Goal: Task Accomplishment & Management: Complete application form

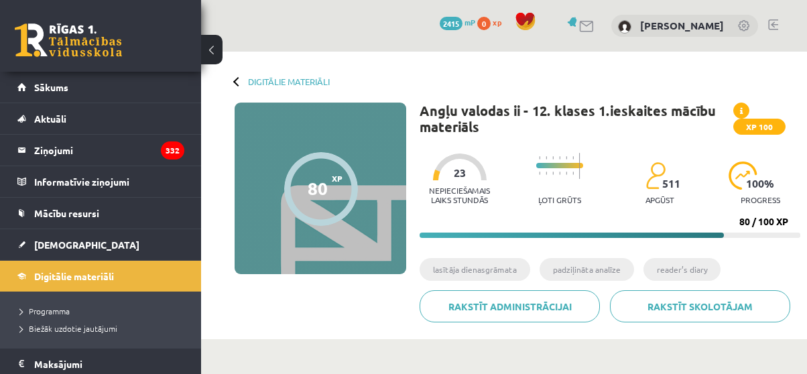
click at [66, 241] on span "[DEMOGRAPHIC_DATA]" at bounding box center [86, 245] width 105 height 12
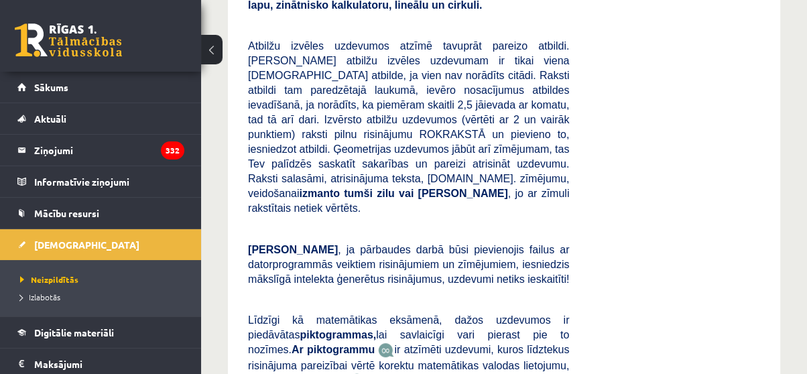
scroll to position [226, 0]
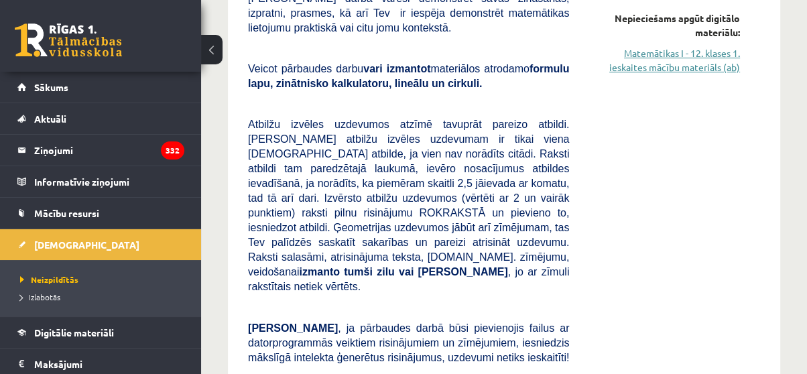
click at [698, 52] on link "Matemātikas I - 12. klases 1. ieskaites mācību materiāls (ab)" at bounding box center [664, 60] width 151 height 28
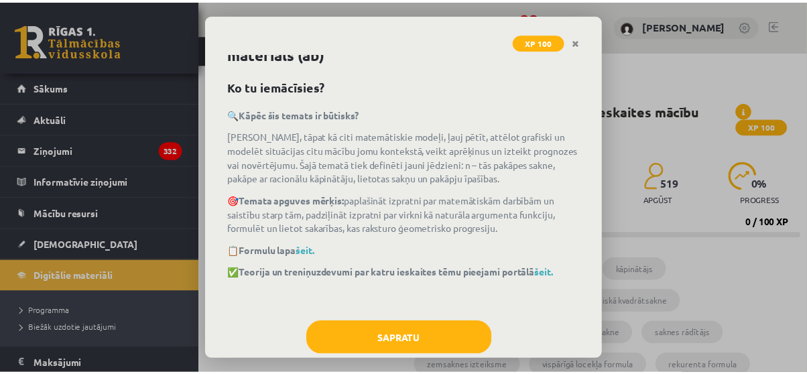
scroll to position [36, 0]
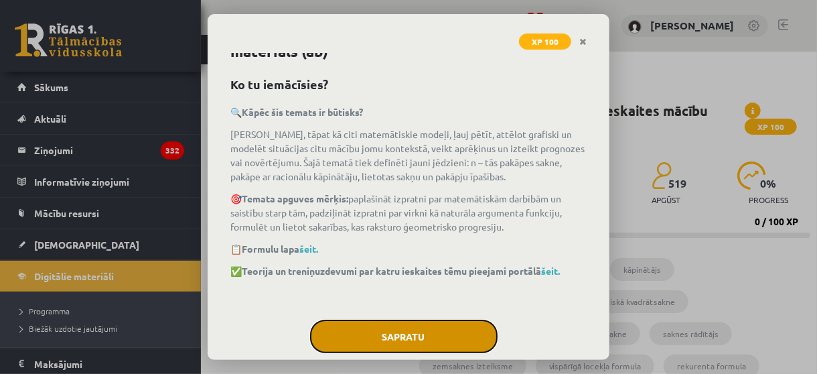
click at [445, 346] on button "Sapratu" at bounding box center [404, 337] width 188 height 34
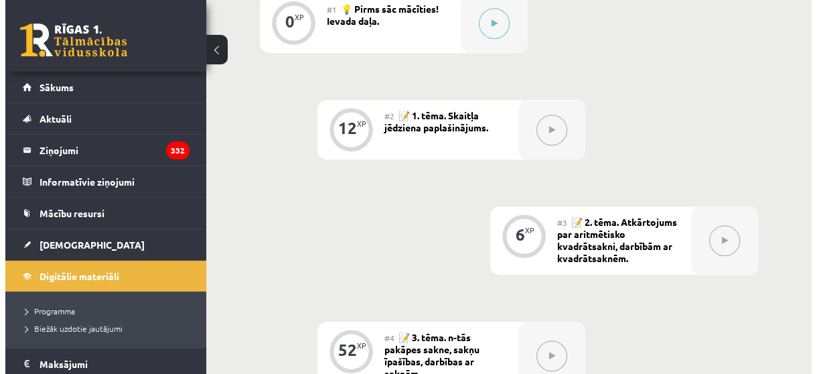
scroll to position [519, 0]
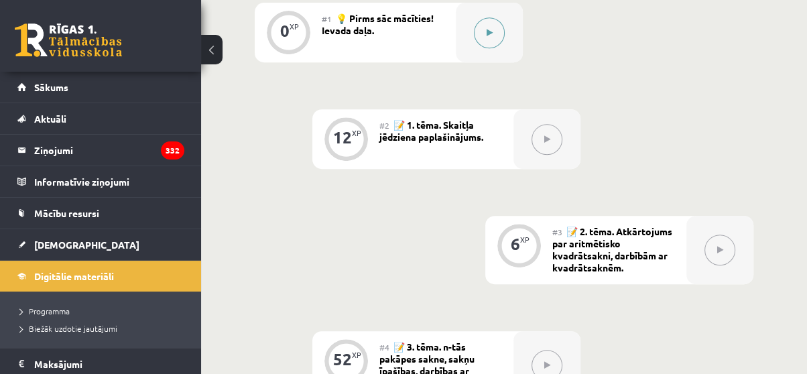
click at [497, 44] on button at bounding box center [489, 32] width 31 height 31
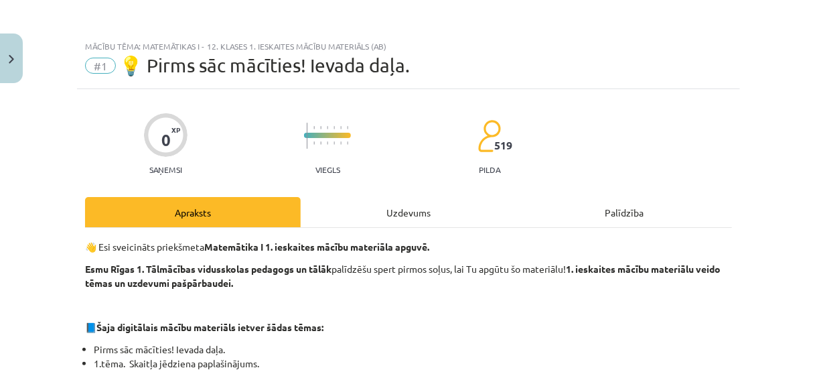
click at [411, 198] on div "Uzdevums" at bounding box center [409, 212] width 216 height 30
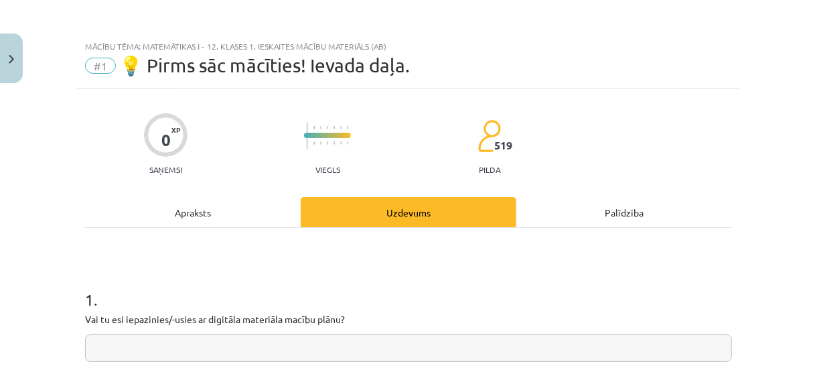
scroll to position [34, 0]
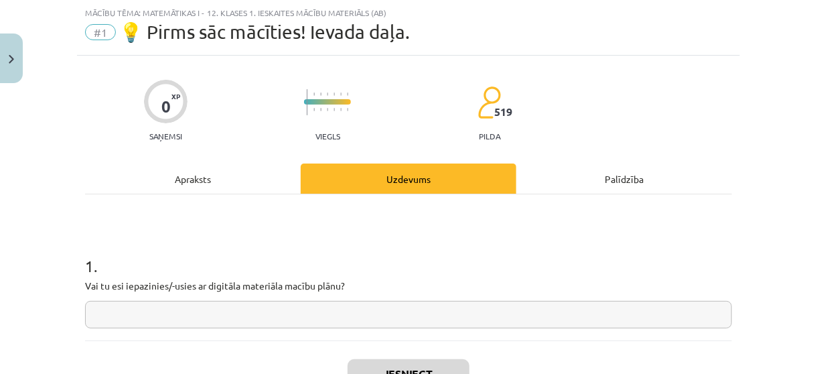
click at [403, 304] on input "text" at bounding box center [408, 314] width 647 height 27
type input "**"
click at [431, 362] on button "Iesniegt" at bounding box center [409, 373] width 122 height 29
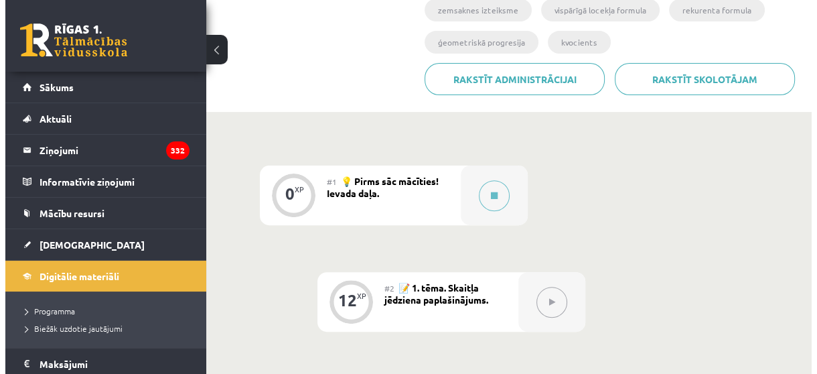
scroll to position [371, 0]
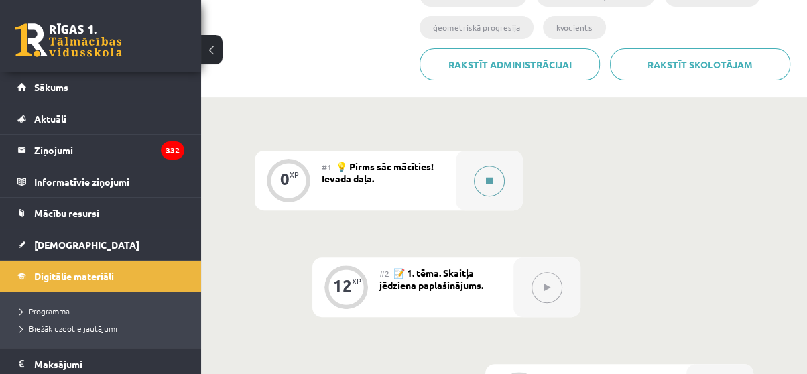
click at [494, 182] on button at bounding box center [489, 181] width 31 height 31
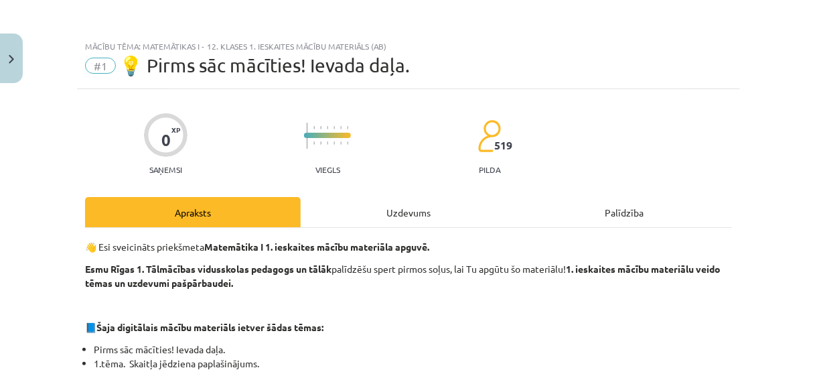
click at [397, 214] on div "Uzdevums" at bounding box center [409, 212] width 216 height 30
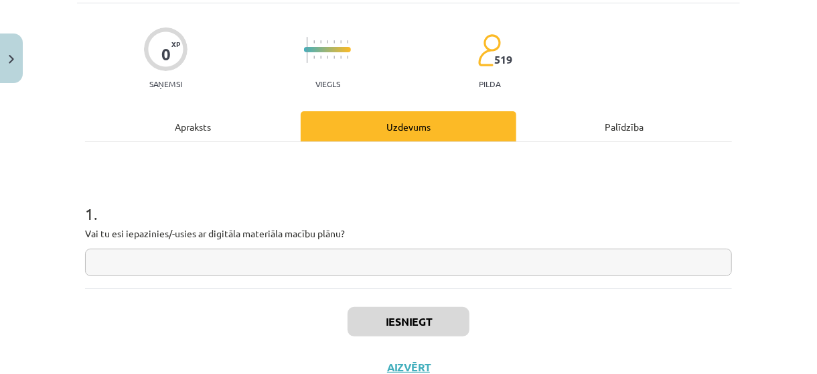
scroll to position [90, 0]
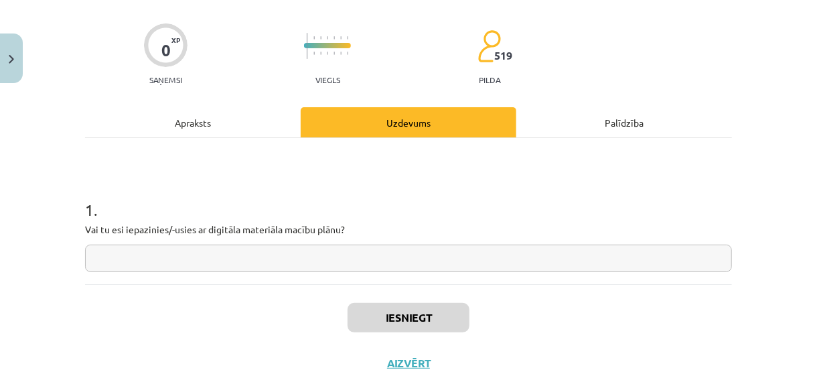
click at [533, 264] on input "text" at bounding box center [408, 258] width 647 height 27
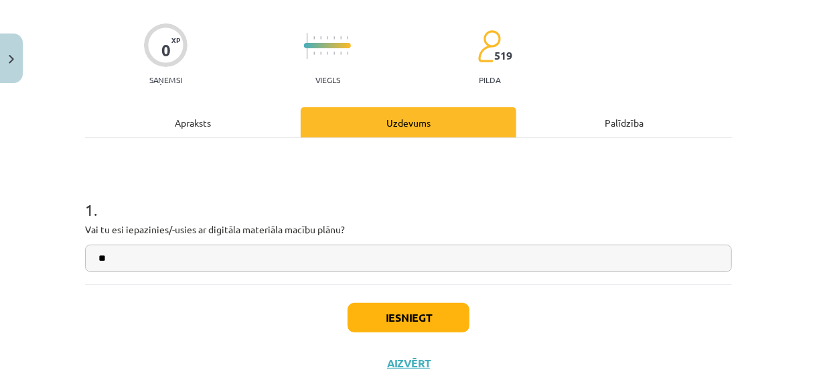
type input "**"
click at [428, 310] on button "Iesniegt" at bounding box center [409, 317] width 122 height 29
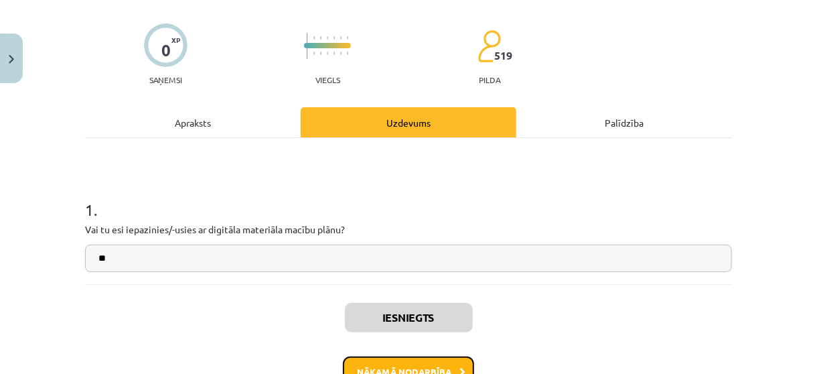
click at [413, 356] on button "Nākamā nodarbība" at bounding box center [408, 371] width 131 height 31
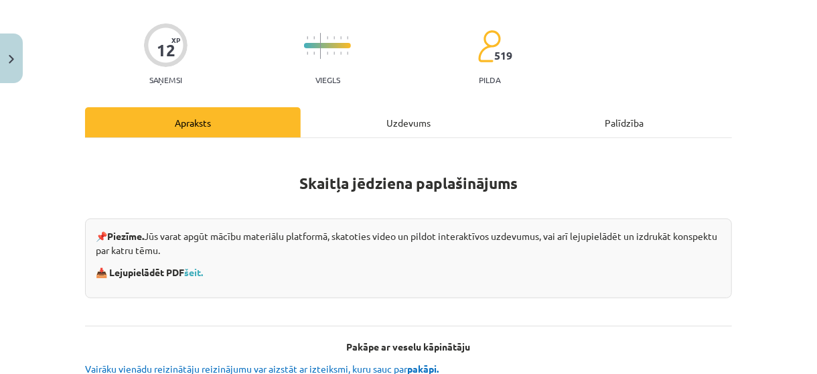
scroll to position [34, 0]
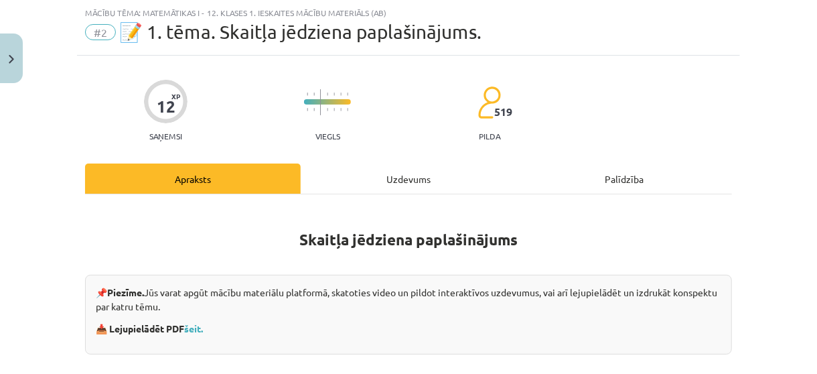
click at [397, 181] on div "Uzdevums" at bounding box center [409, 178] width 216 height 30
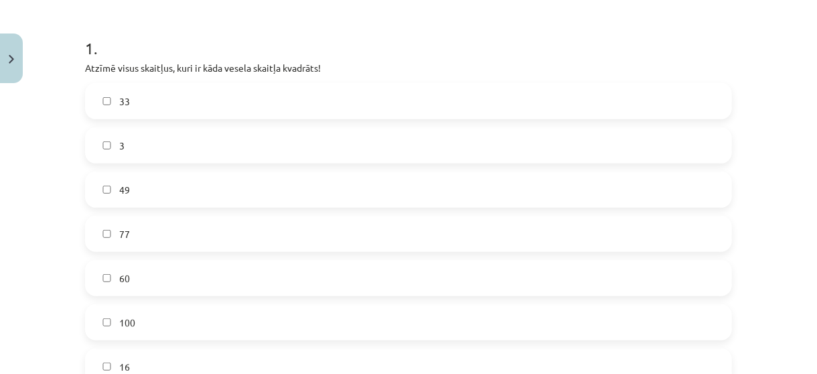
scroll to position [257, 0]
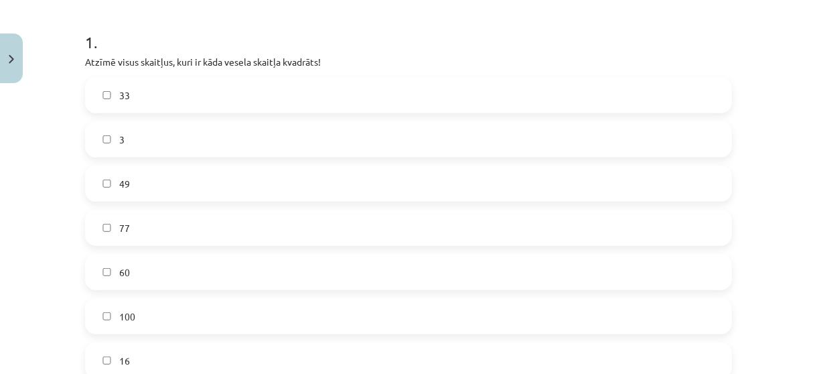
click at [172, 168] on label "49" at bounding box center [408, 184] width 645 height 34
click at [168, 316] on label "100" at bounding box center [408, 317] width 645 height 34
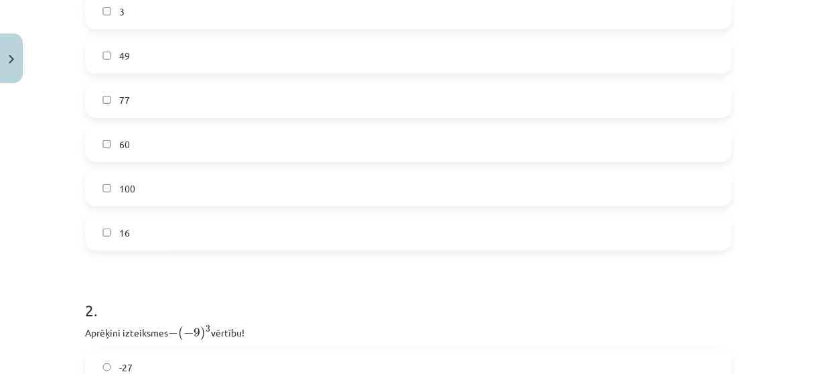
scroll to position [409, 0]
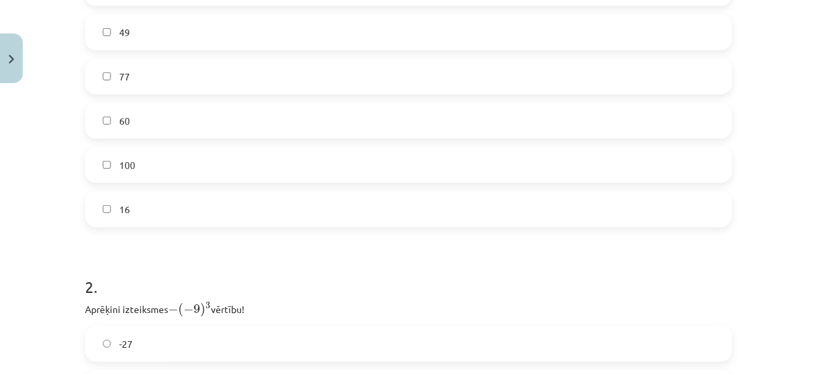
click at [683, 200] on label "16" at bounding box center [408, 209] width 645 height 34
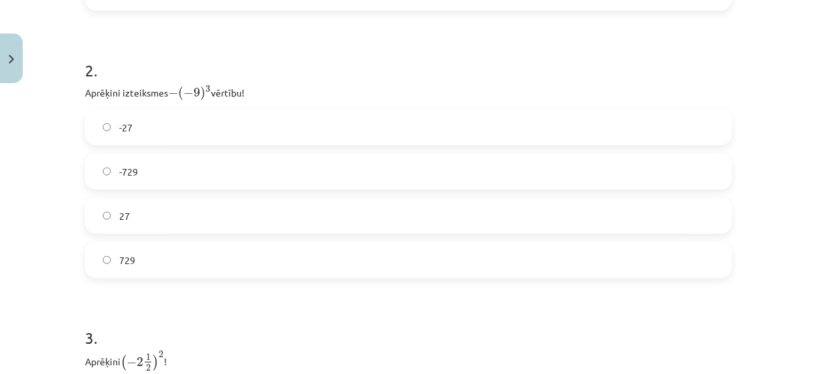
scroll to position [647, 0]
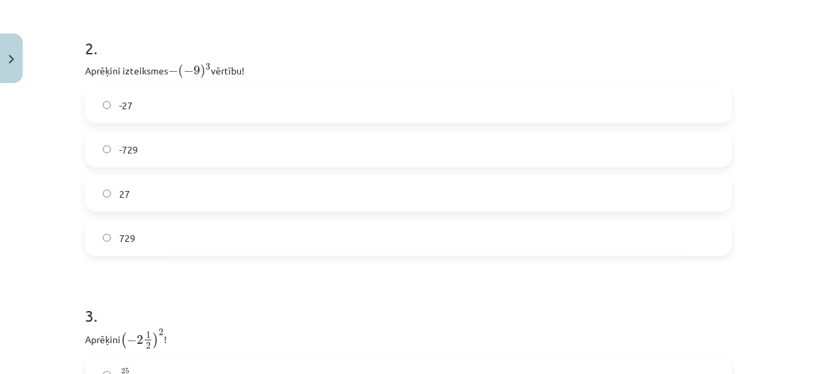
click at [545, 238] on label "729" at bounding box center [408, 238] width 645 height 34
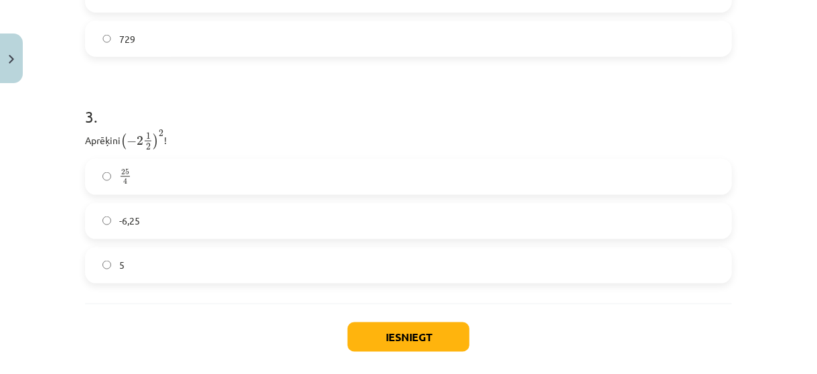
scroll to position [858, 0]
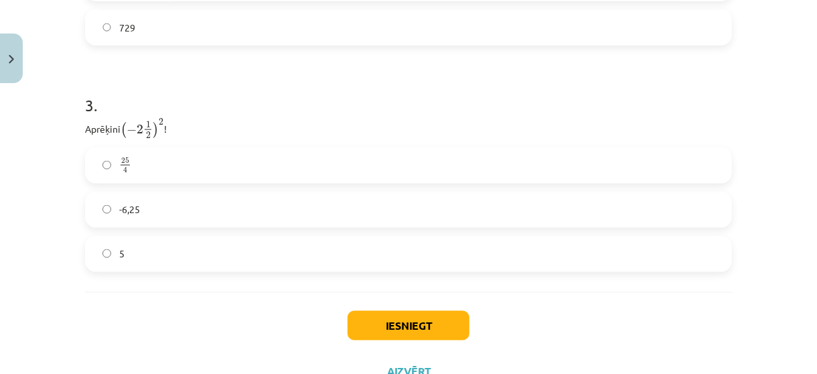
click at [144, 245] on label "5" at bounding box center [408, 254] width 645 height 34
click at [375, 324] on button "Iesniegt" at bounding box center [409, 325] width 122 height 29
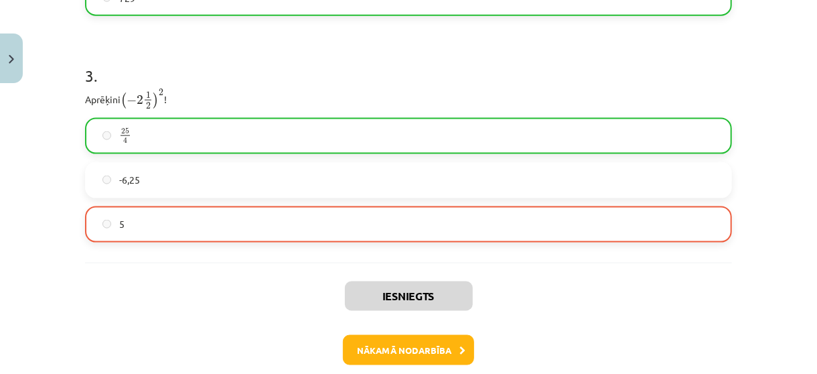
scroll to position [892, 0]
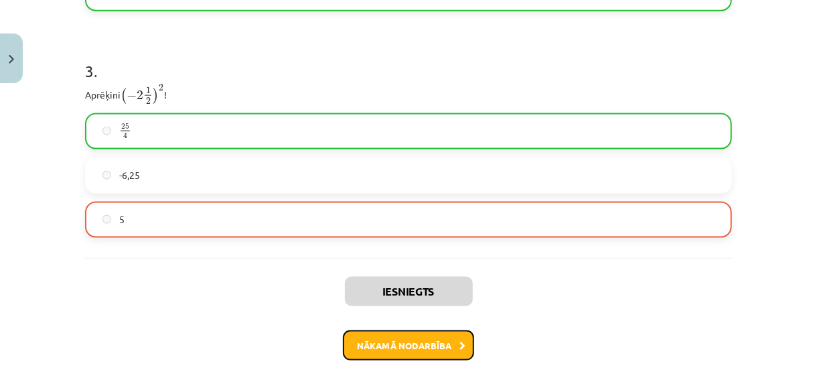
click at [447, 340] on button "Nākamā nodarbība" at bounding box center [408, 345] width 131 height 31
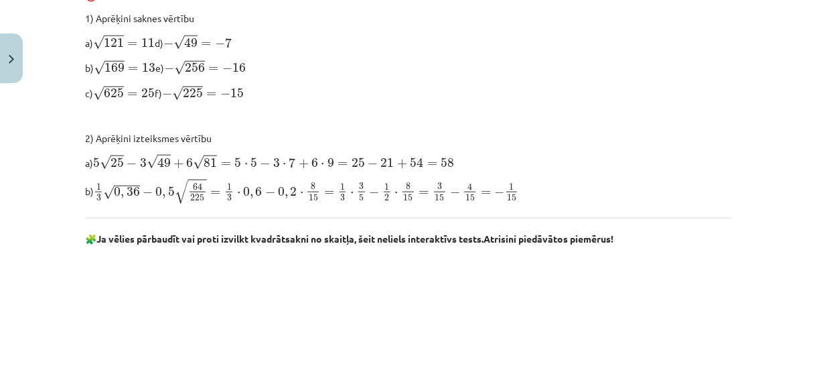
scroll to position [34, 0]
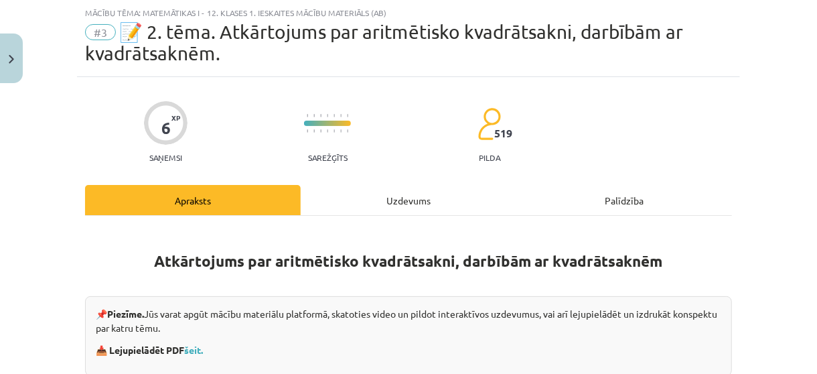
drag, startPoint x: 386, startPoint y: 184, endPoint x: 387, endPoint y: 195, distance: 11.4
click at [387, 195] on div "Uzdevums" at bounding box center [409, 200] width 216 height 30
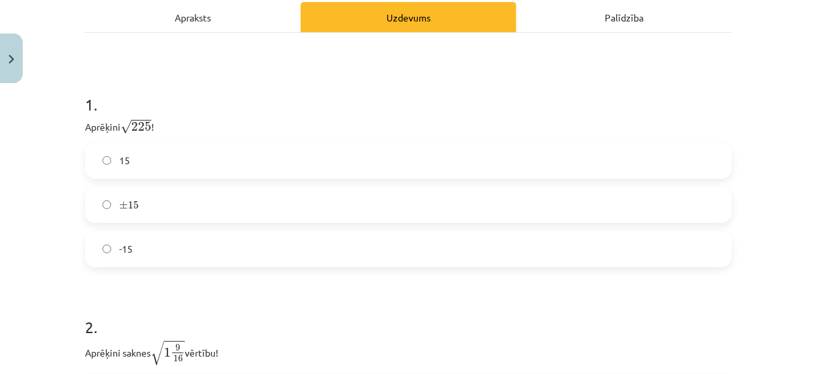
scroll to position [222, 0]
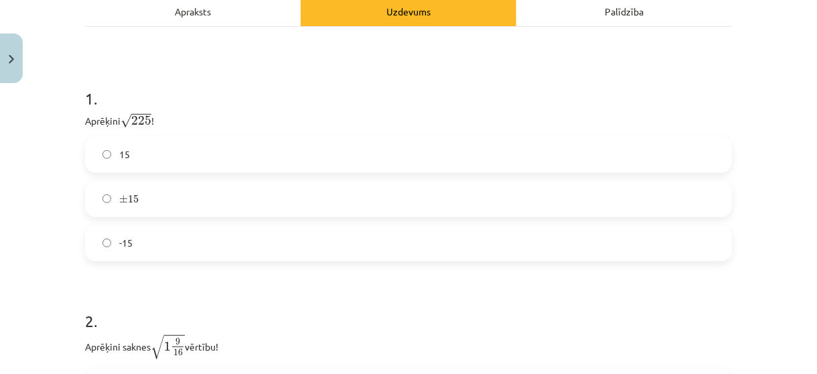
click at [525, 153] on label "15" at bounding box center [408, 155] width 645 height 34
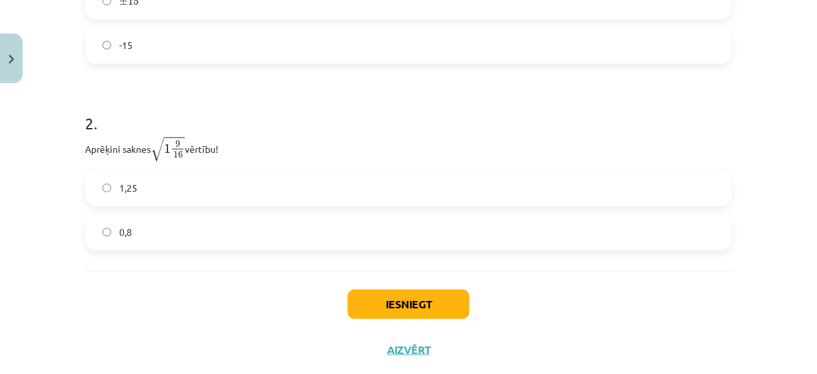
scroll to position [440, 0]
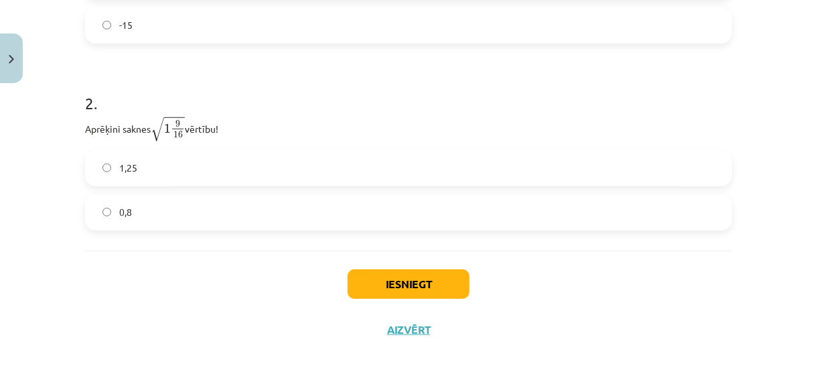
click at [548, 166] on label "1,25" at bounding box center [408, 168] width 645 height 34
click at [509, 218] on label "0,8" at bounding box center [408, 213] width 645 height 34
click at [403, 273] on button "Iesniegt" at bounding box center [409, 283] width 122 height 29
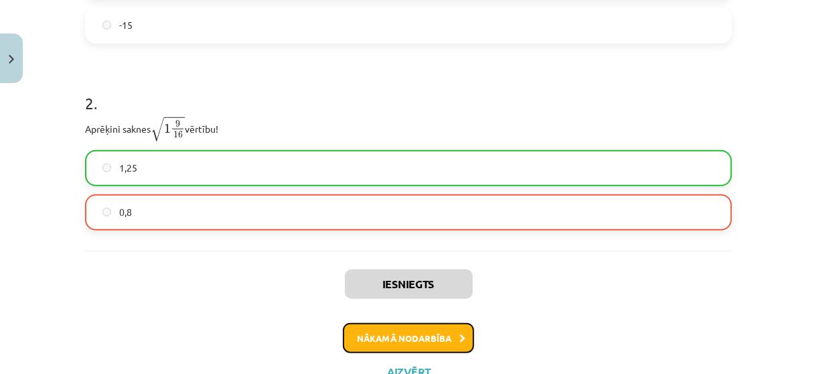
click at [393, 338] on button "Nākamā nodarbība" at bounding box center [408, 338] width 131 height 31
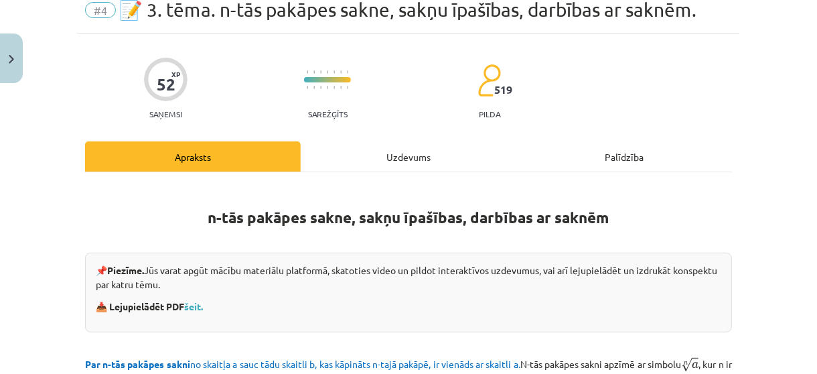
scroll to position [34, 0]
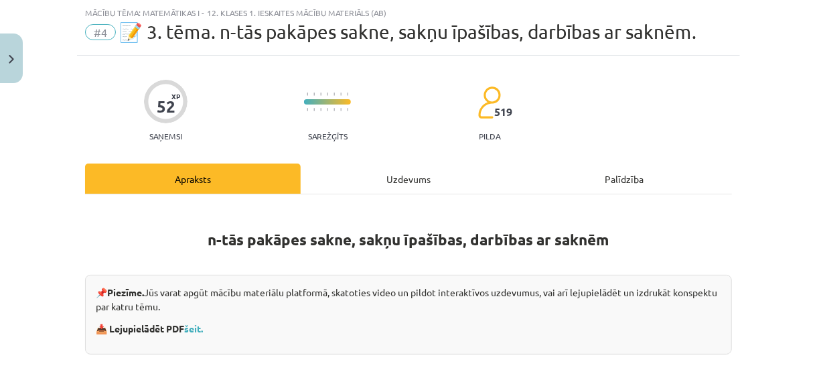
click at [396, 182] on div "Uzdevums" at bounding box center [409, 178] width 216 height 30
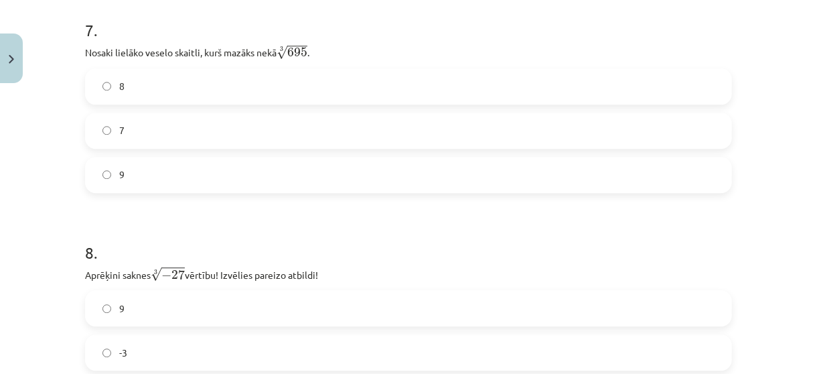
scroll to position [1639, 0]
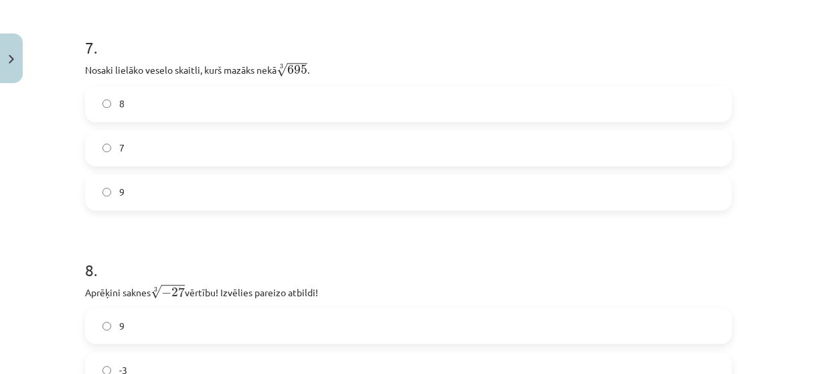
click at [793, 195] on div "Mācību tēma: Matemātikas i - 12. klases 1. ieskaites mācību materiāls (ab) #4 📝…" at bounding box center [408, 187] width 817 height 374
click at [312, 194] on label "9" at bounding box center [408, 193] width 645 height 34
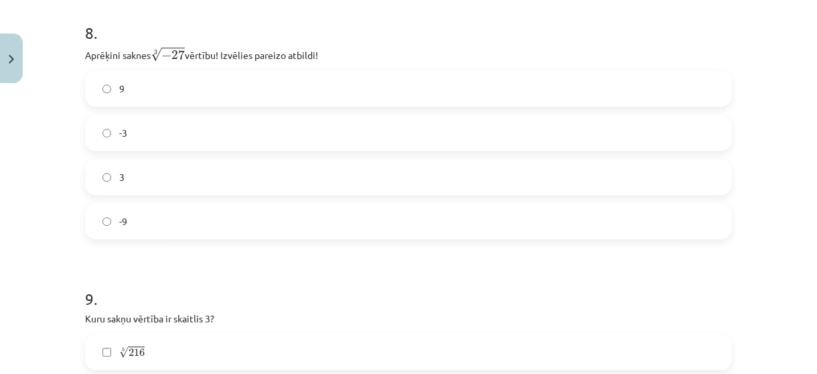
scroll to position [1902, 0]
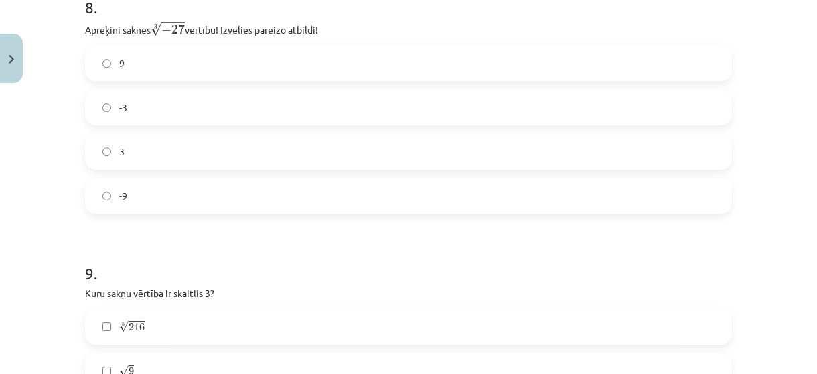
click at [337, 101] on label "-3" at bounding box center [408, 107] width 645 height 34
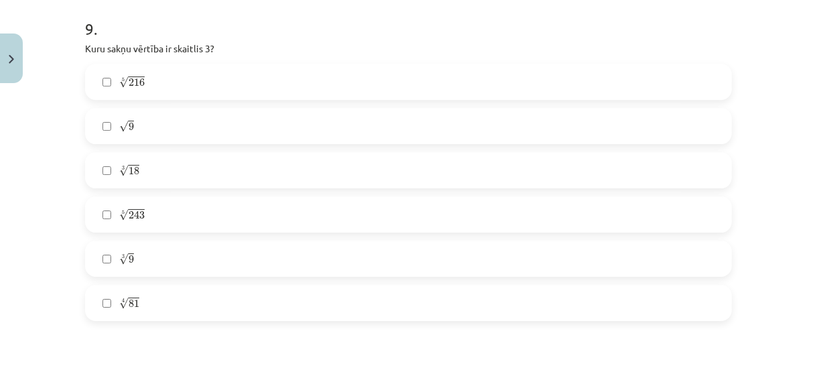
scroll to position [2155, 0]
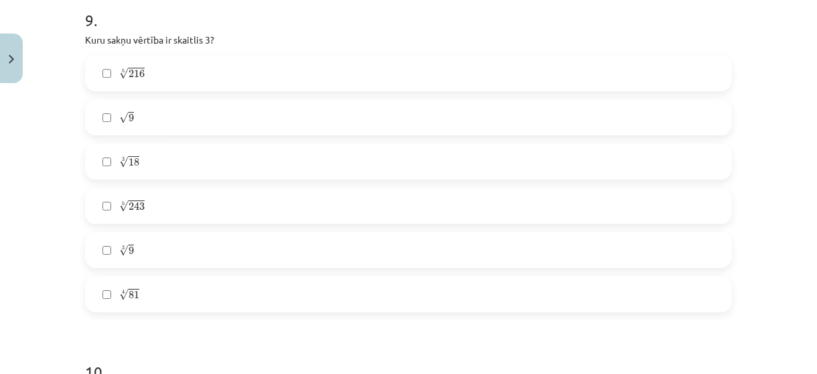
click at [582, 113] on label "√ 9 9" at bounding box center [408, 118] width 645 height 34
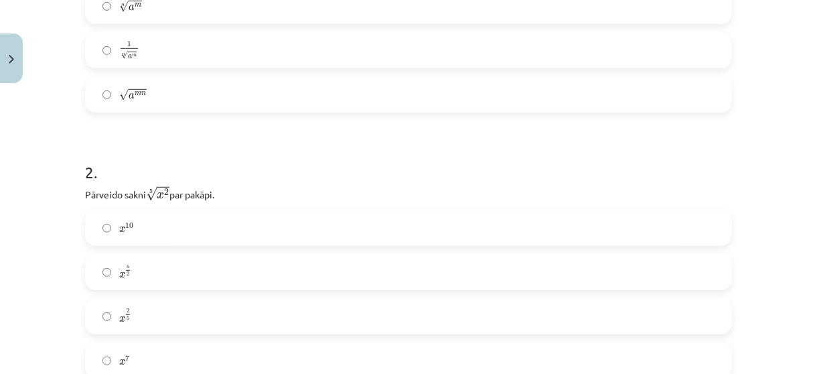
scroll to position [261, 0]
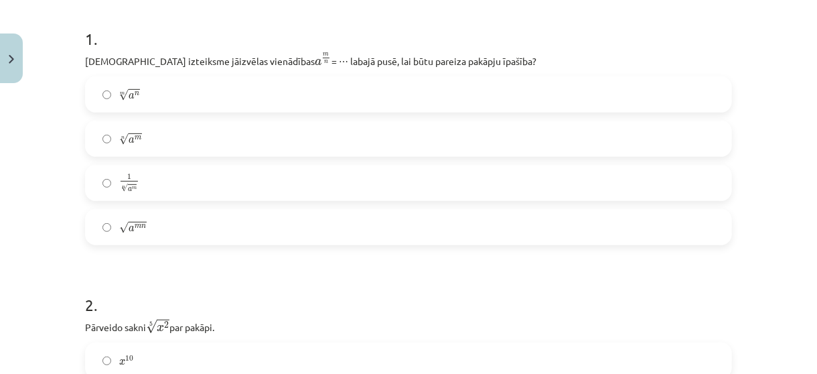
click at [430, 129] on label "n √ a m a m n" at bounding box center [408, 139] width 645 height 34
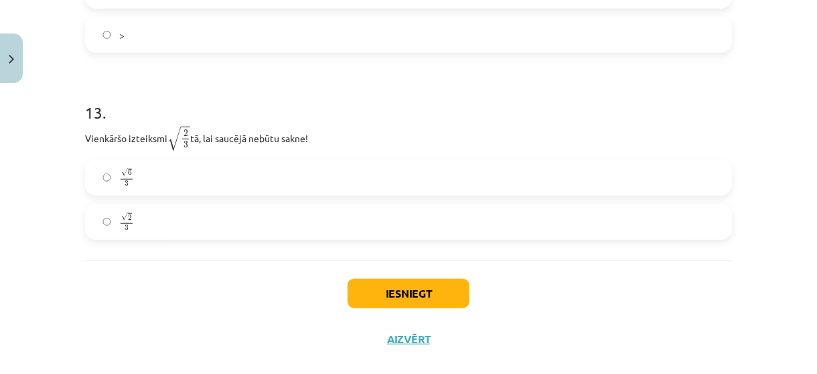
scroll to position [3113, 0]
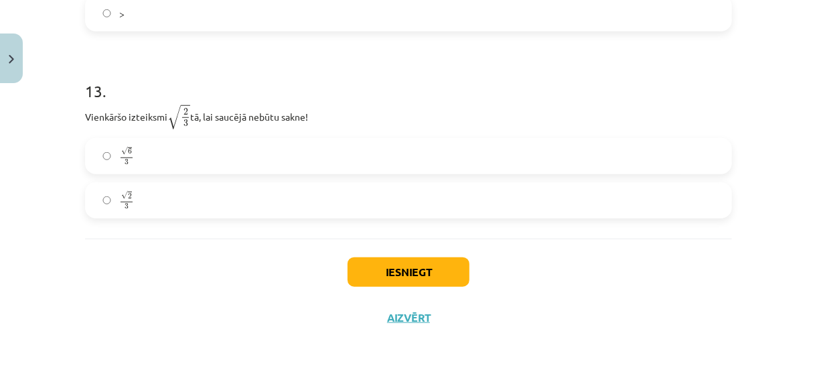
click at [157, 207] on label "√ 2 3 2 3" at bounding box center [408, 201] width 645 height 34
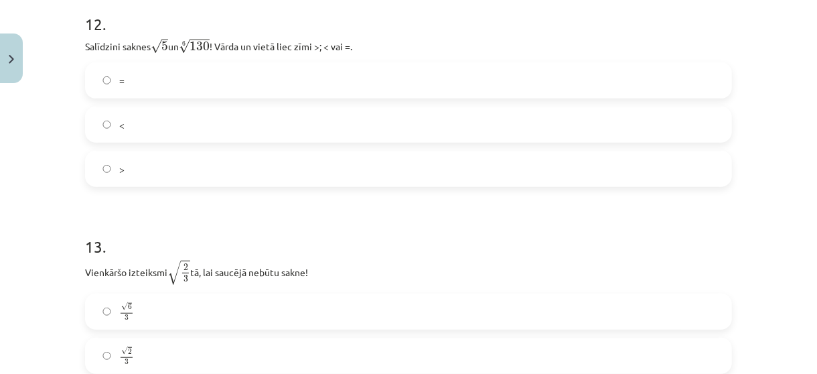
scroll to position [3007, 0]
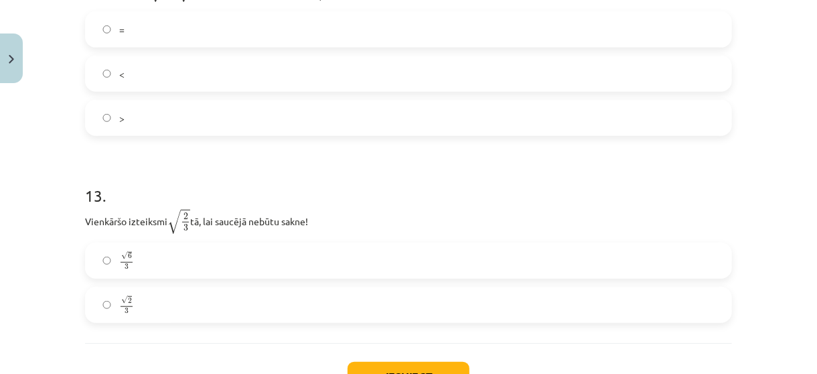
click at [632, 263] on label "√ 6 3 6 3" at bounding box center [408, 261] width 645 height 34
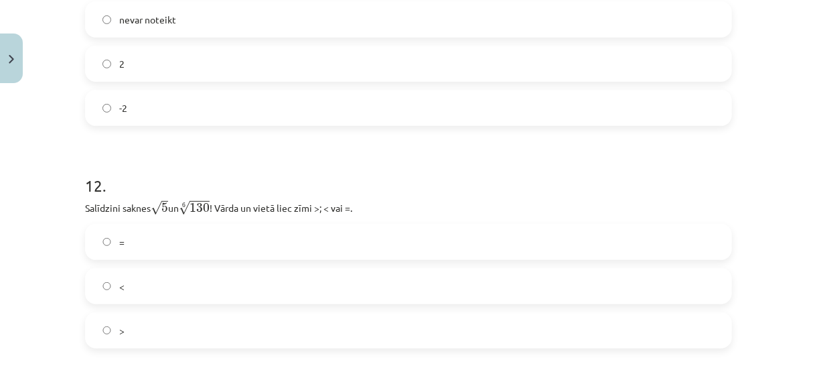
scroll to position [2812, 0]
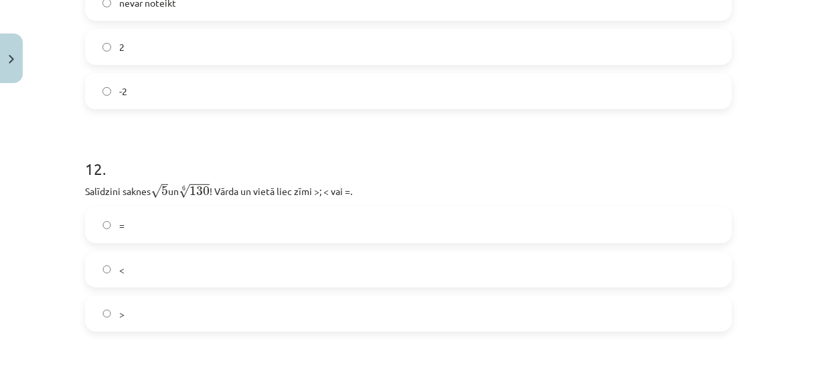
click at [290, 271] on label "<" at bounding box center [408, 270] width 645 height 34
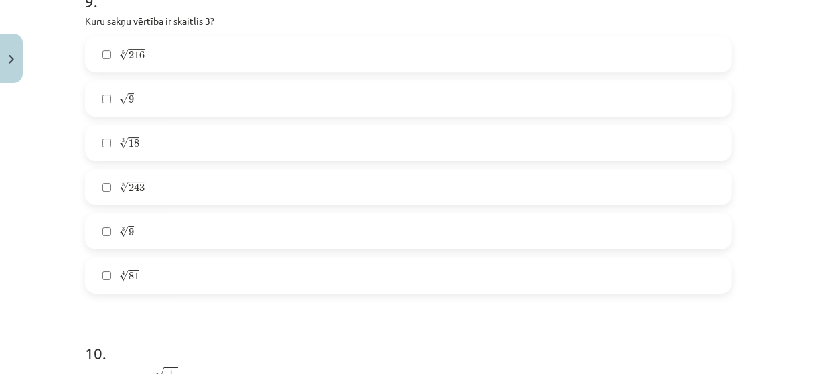
scroll to position [2139, 0]
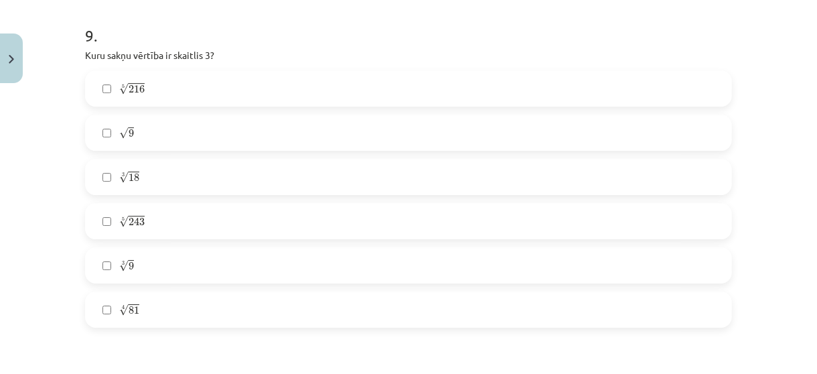
click at [365, 169] on label "3 √ 18 18 3" at bounding box center [408, 177] width 645 height 34
click at [223, 227] on label "5 √ 243 243 5" at bounding box center [408, 221] width 645 height 34
click at [224, 96] on label "5 √ 216 216 5" at bounding box center [408, 89] width 645 height 34
click at [159, 88] on label "5 √ 216 216 5" at bounding box center [408, 89] width 645 height 34
click at [147, 212] on label "5 √ 243 243 5" at bounding box center [408, 221] width 645 height 34
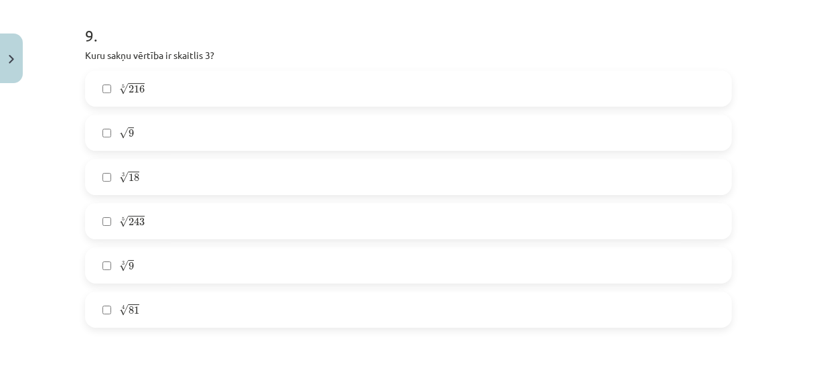
click at [612, 314] on label "4 √ 81 81 4" at bounding box center [408, 310] width 645 height 34
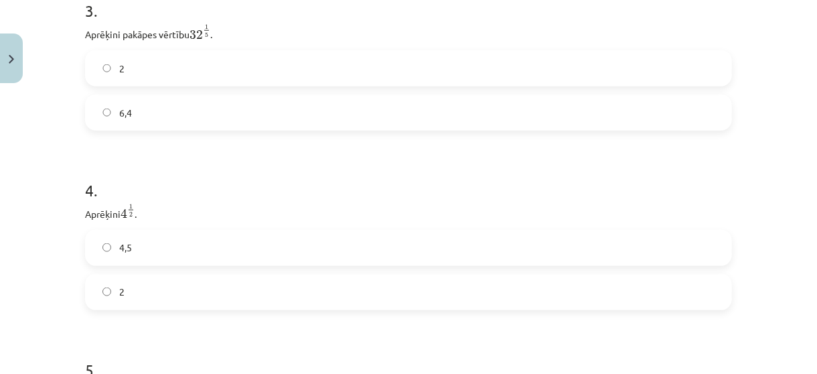
scroll to position [825, 0]
click at [192, 294] on label "2" at bounding box center [408, 288] width 645 height 34
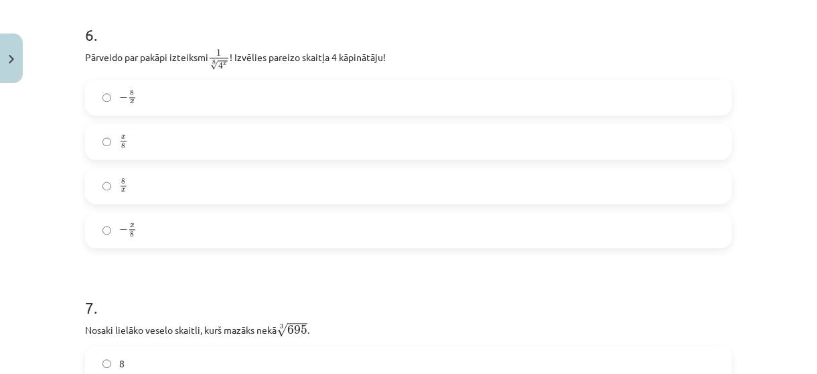
scroll to position [1375, 0]
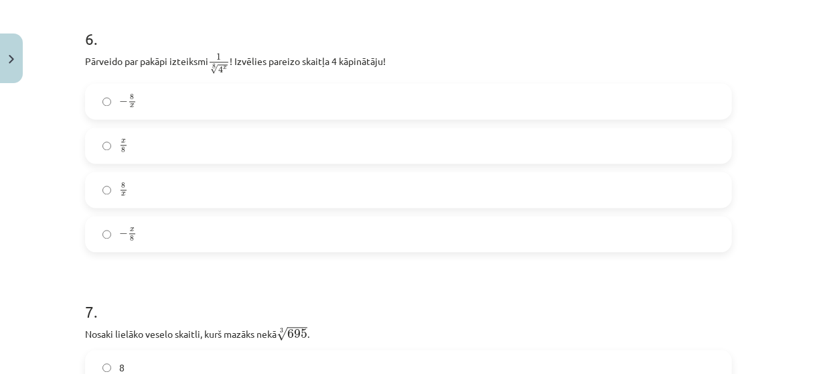
click at [295, 226] on label "− x 8 − x 8" at bounding box center [408, 234] width 645 height 34
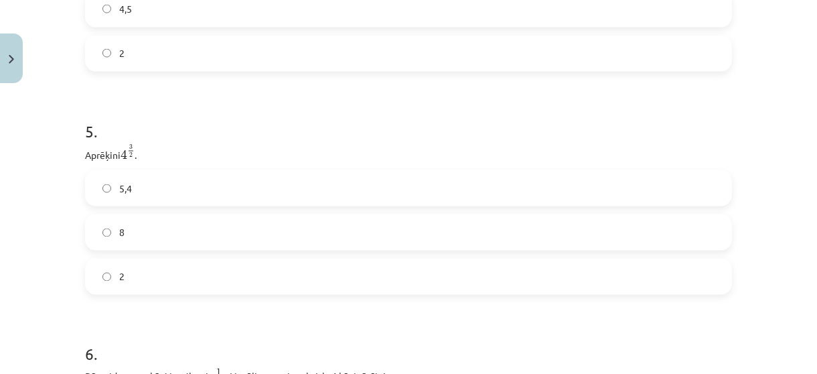
scroll to position [1081, 0]
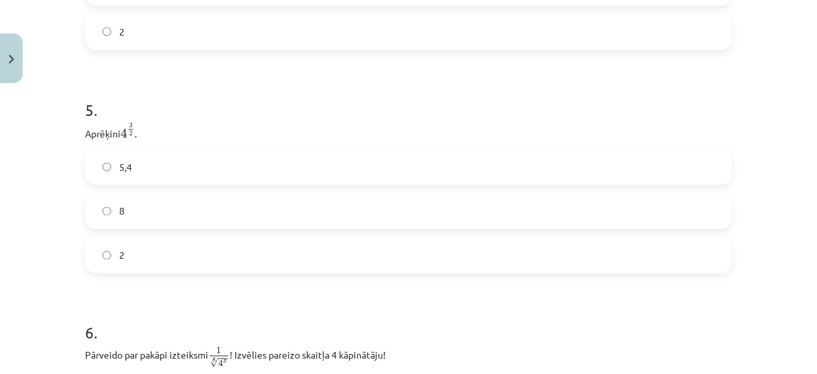
click at [285, 155] on label "5,4" at bounding box center [408, 167] width 645 height 34
click at [501, 246] on label "2" at bounding box center [408, 256] width 645 height 34
click at [491, 218] on label "8" at bounding box center [408, 211] width 645 height 34
click at [404, 177] on label "5,4" at bounding box center [408, 167] width 645 height 34
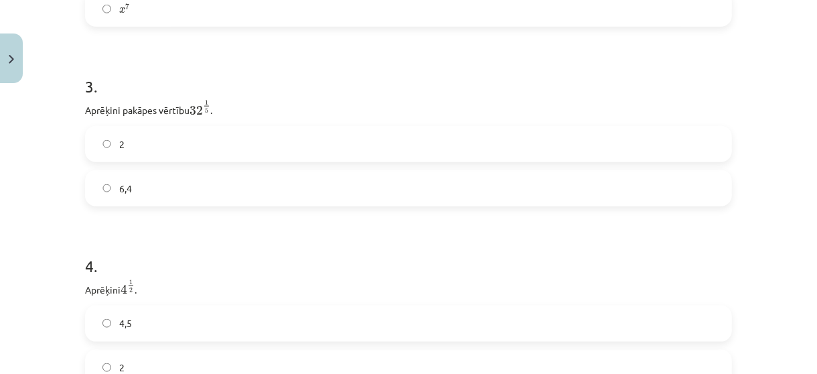
scroll to position [741, 0]
click at [563, 190] on label "6,4" at bounding box center [408, 193] width 645 height 34
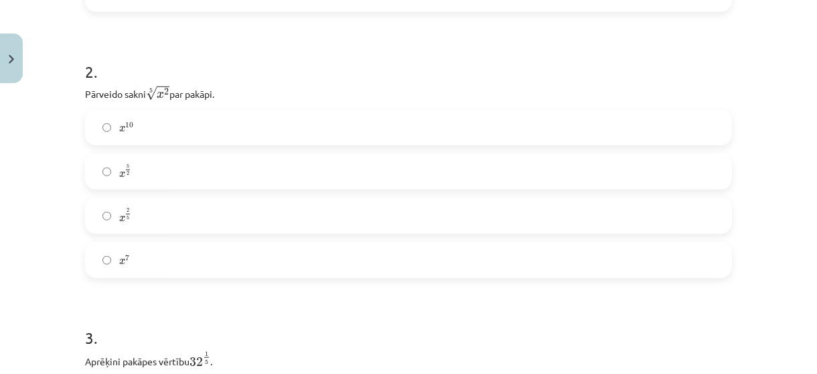
scroll to position [485, 0]
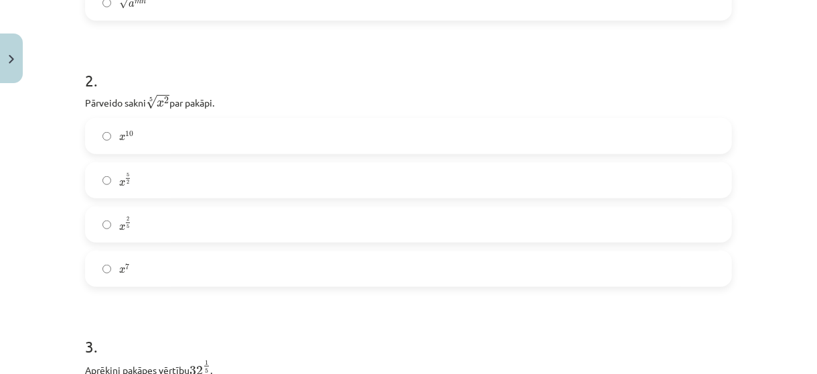
click at [163, 122] on label "x 10 x 10" at bounding box center [408, 136] width 645 height 34
click at [141, 225] on label "x 2 5 x 2 5" at bounding box center [408, 225] width 645 height 34
click at [155, 138] on label "x 10 x 10" at bounding box center [408, 136] width 645 height 34
click at [151, 208] on label "x 2 5 x 2 5" at bounding box center [408, 225] width 645 height 34
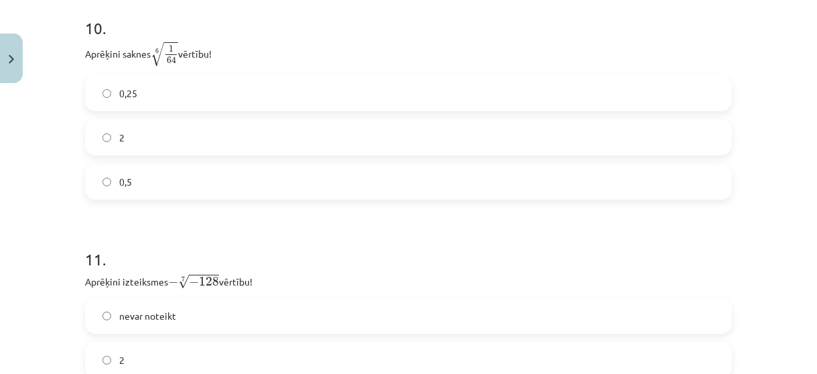
scroll to position [2477, 0]
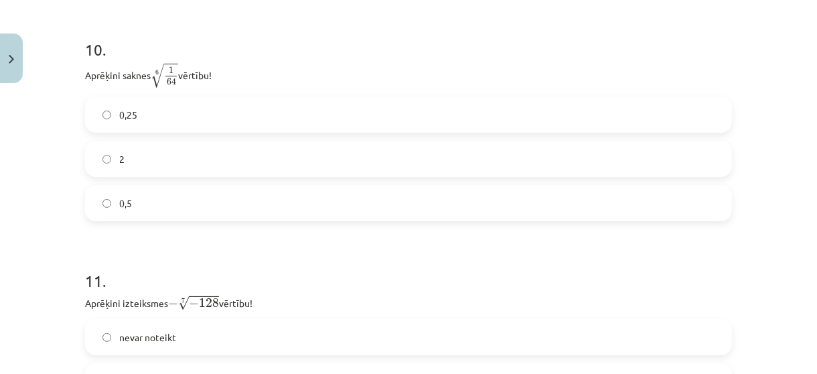
click at [182, 212] on label "0,5" at bounding box center [408, 203] width 645 height 34
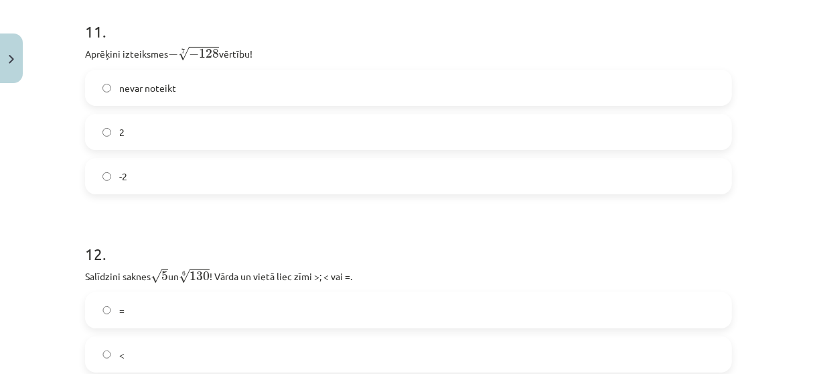
scroll to position [2722, 0]
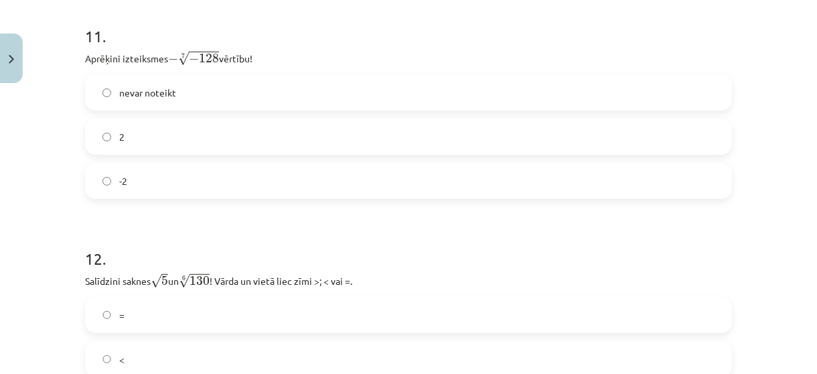
click at [656, 137] on label "2" at bounding box center [408, 137] width 645 height 34
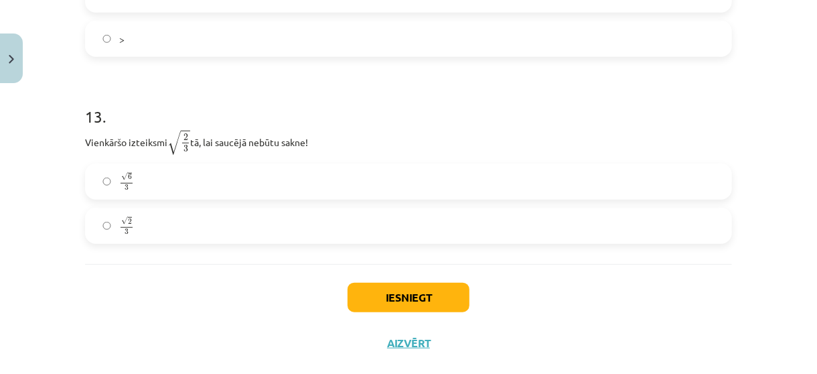
scroll to position [3095, 0]
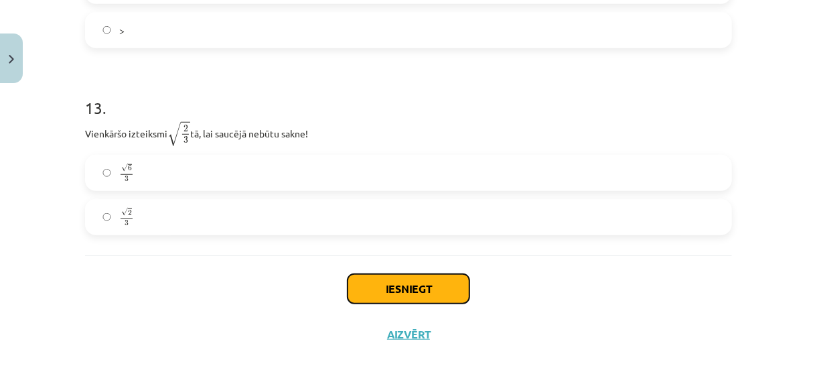
click at [444, 300] on button "Iesniegt" at bounding box center [409, 288] width 122 height 29
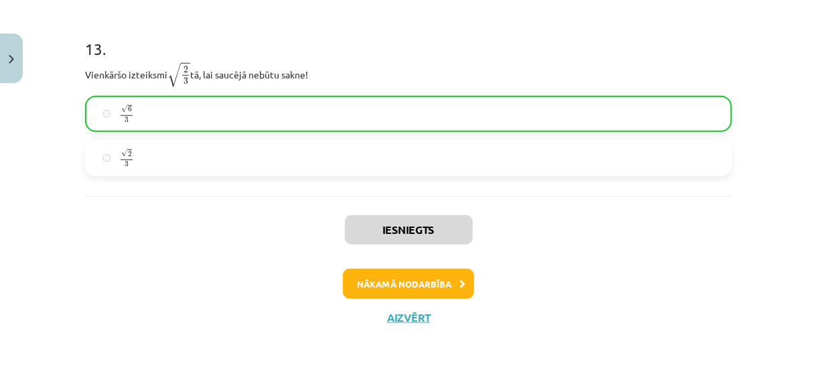
scroll to position [3155, 0]
click at [460, 286] on icon at bounding box center [463, 284] width 6 height 9
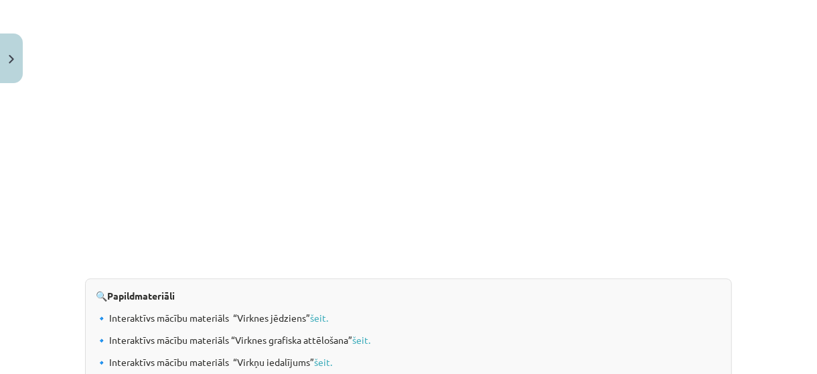
scroll to position [1501, 0]
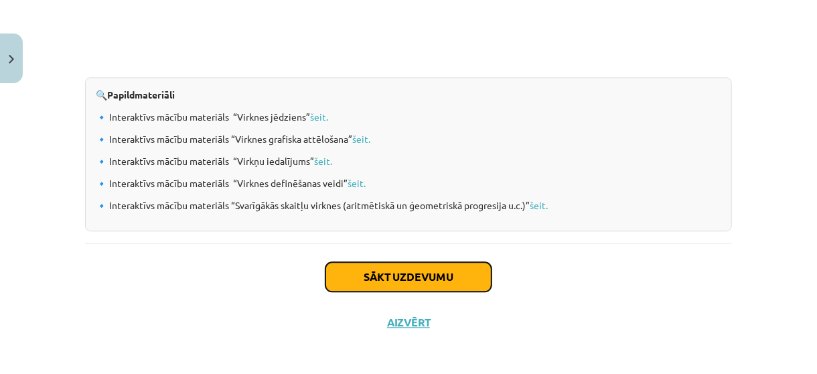
click at [449, 265] on button "Sākt uzdevumu" at bounding box center [409, 276] width 166 height 29
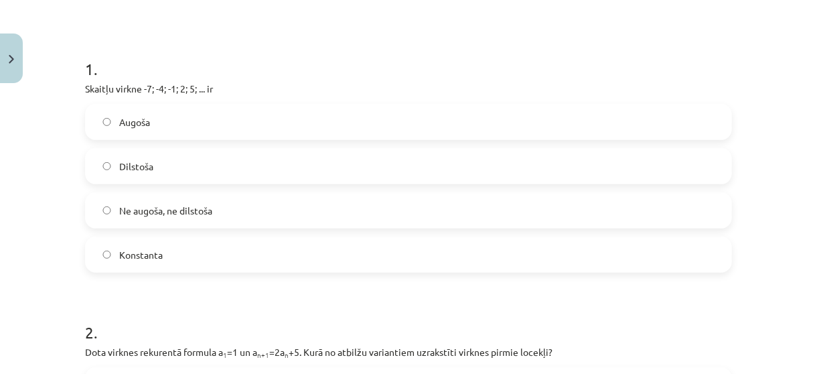
scroll to position [233, 0]
click at [334, 118] on label "Augoša" at bounding box center [408, 120] width 645 height 34
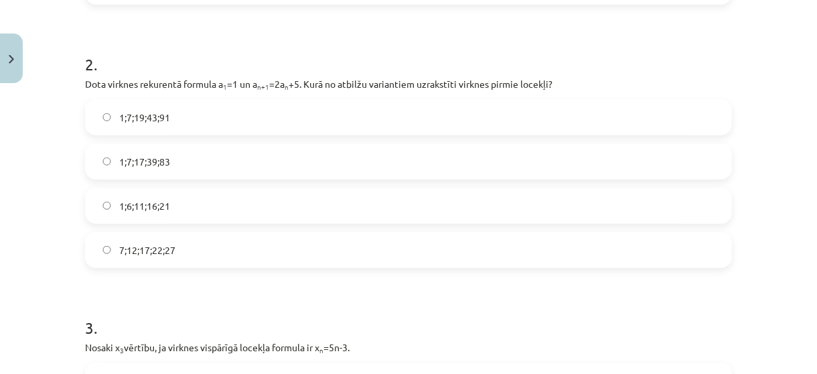
scroll to position [508, 0]
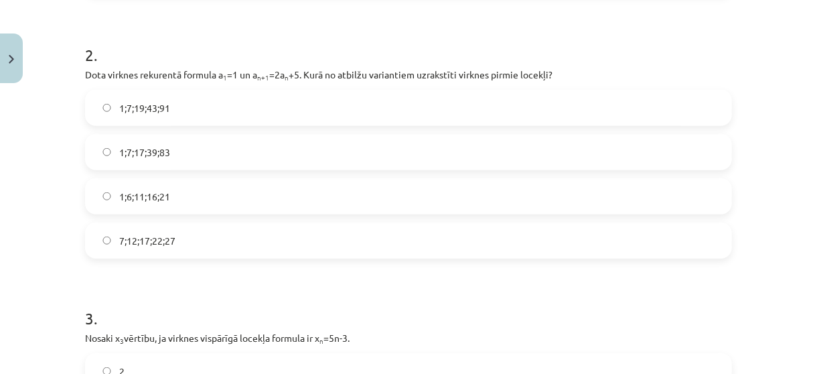
click at [349, 95] on label "1;7;19;43;91" at bounding box center [408, 108] width 645 height 34
click at [308, 158] on label "1;7;17;39;83" at bounding box center [408, 152] width 645 height 34
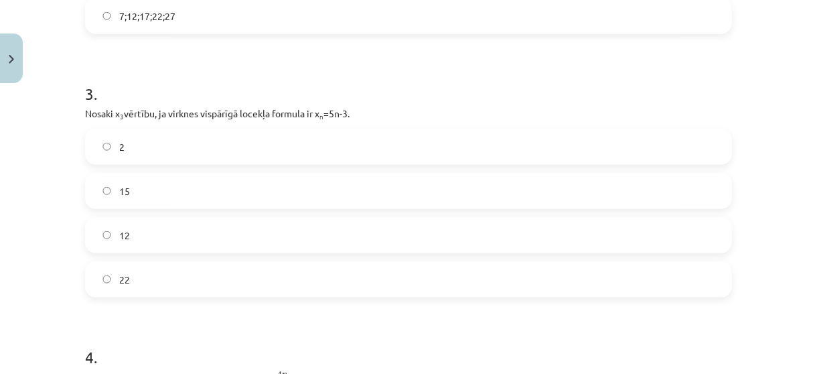
scroll to position [761, 0]
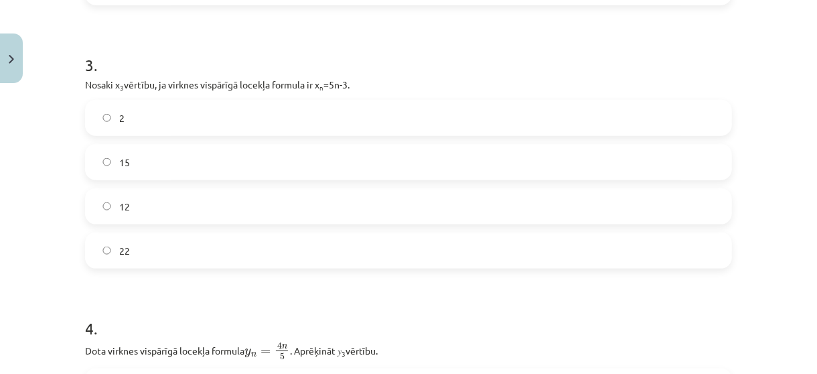
click at [514, 115] on label "2" at bounding box center [408, 118] width 645 height 34
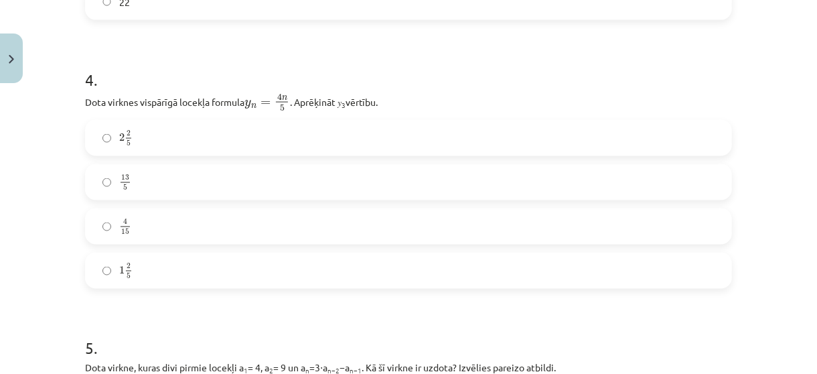
scroll to position [1024, 0]
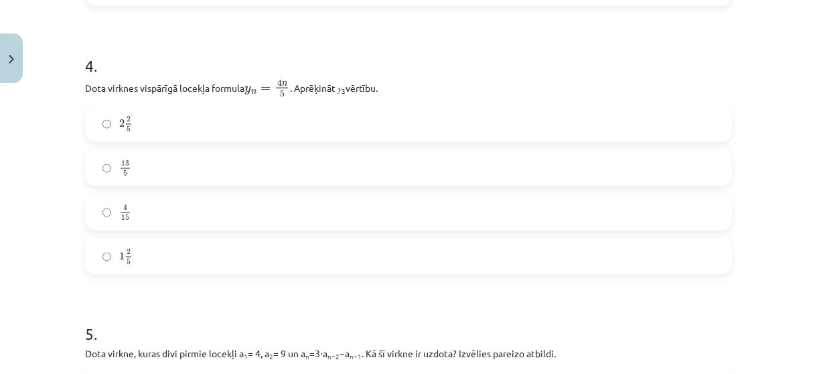
click at [203, 205] on label "4 15 4 15" at bounding box center [408, 213] width 645 height 34
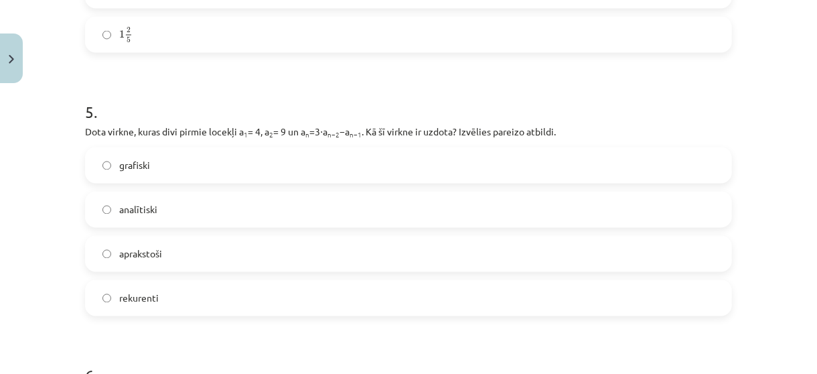
scroll to position [1280, 0]
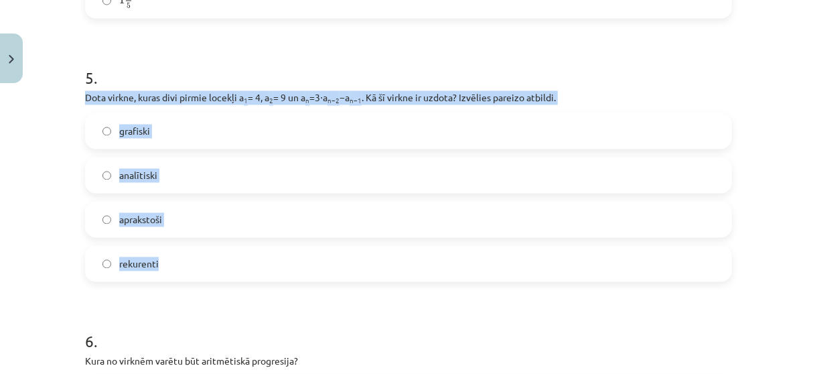
drag, startPoint x: 85, startPoint y: 107, endPoint x: 184, endPoint y: 257, distance: 179.5
copy div "Dota virkne, kuras divi pirmie locekļi a 1 = 4, a 2 = 9 un a n =3⋅a n−2 −a n−1 …"
click at [177, 271] on label "rekurenti" at bounding box center [408, 264] width 645 height 34
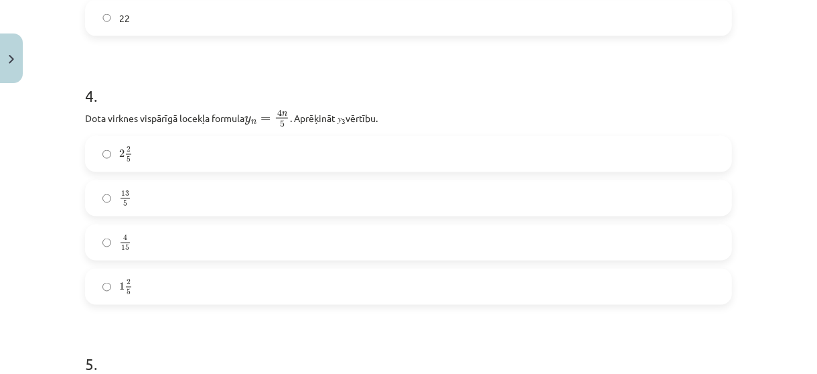
scroll to position [989, 0]
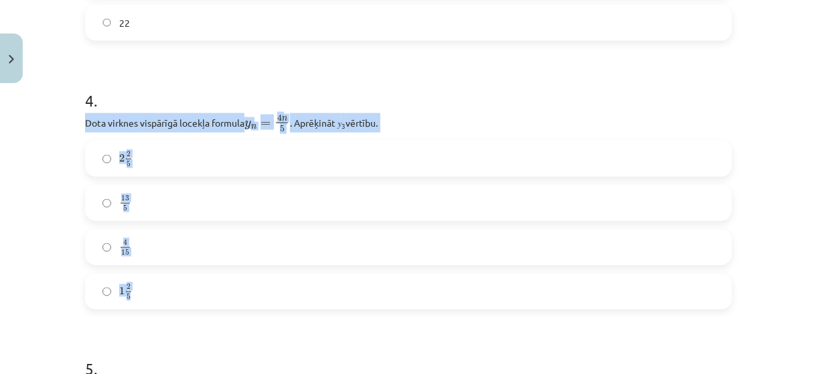
drag, startPoint x: 72, startPoint y: 117, endPoint x: 178, endPoint y: 297, distance: 208.5
click at [178, 297] on div "18 XP Saņemsi Sarežģīts 519 pilda Apraksts Uzdevums Palīdzība 1 . Skaitļu virkn…" at bounding box center [408, 29] width 663 height 1858
copy div "Dota virknes vispārīgā locekļa formula y n = 4 n 5 y n = 4 n 5 . Aprēķināt 𝑦 3 …"
click at [164, 153] on label "2 2 5 2 2 5" at bounding box center [408, 159] width 645 height 34
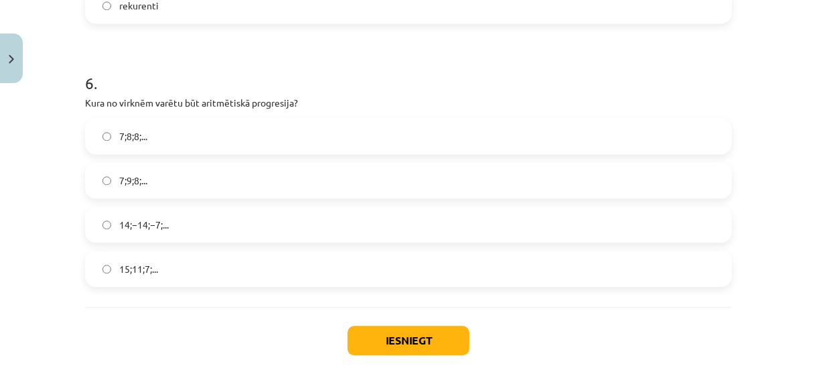
scroll to position [1541, 0]
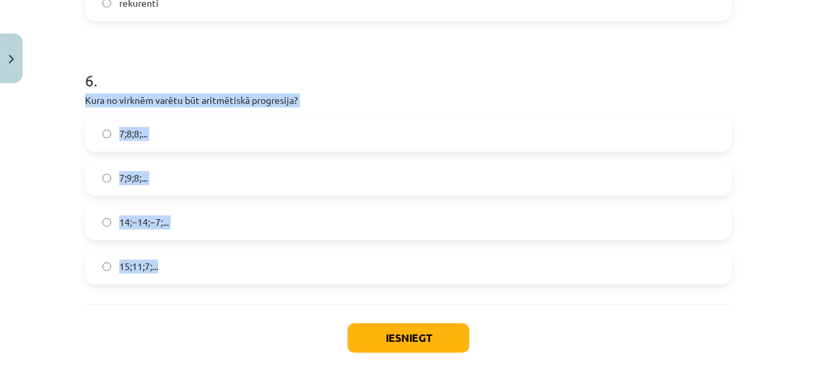
drag, startPoint x: 69, startPoint y: 94, endPoint x: 169, endPoint y: 261, distance: 195.0
click at [169, 261] on div "Mācību tēma: Matemātikas i - 12. klases 1. ieskaites mācību materiāls (ab) #5 📝…" at bounding box center [408, 187] width 817 height 374
copy div "Kura no virknēm varētu būt aritmētiskā progresija? 7;8;8;... 7;9;8;... 14;−14;−…"
click at [166, 265] on label "15;11;7;..." at bounding box center [408, 266] width 645 height 34
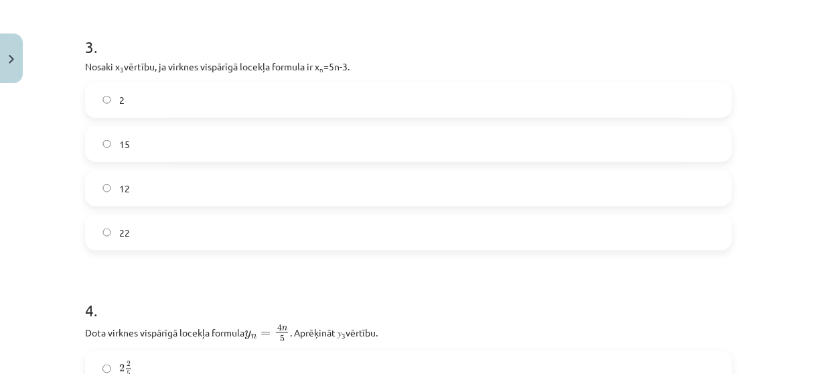
scroll to position [774, 0]
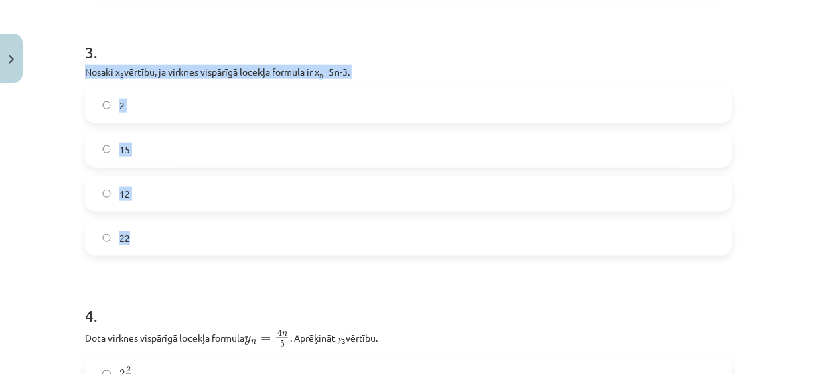
drag, startPoint x: 76, startPoint y: 65, endPoint x: 157, endPoint y: 222, distance: 176.5
click at [157, 222] on div "18 XP Saņemsi Sarežģīts 519 pilda Apraksts Uzdevums Palīdzība 1 . Skaitļu virkn…" at bounding box center [408, 244] width 663 height 1858
copy div "Nosaki x 3 vērtību, ja virknes vispārīgā locekļa formula ir x n =5n-3. 2 15 12 …"
click at [186, 209] on label "12" at bounding box center [408, 194] width 645 height 34
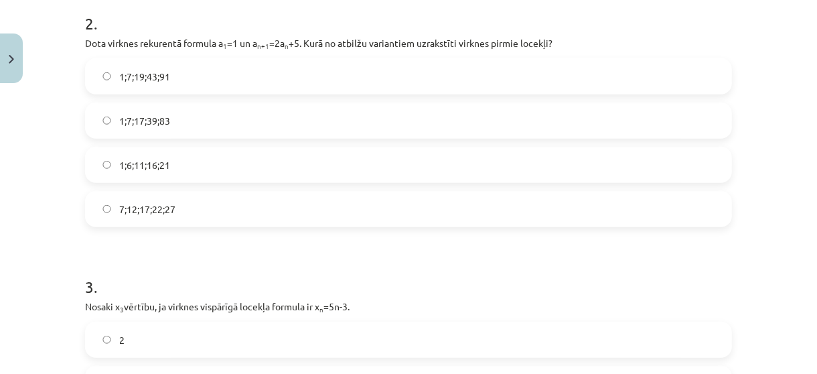
scroll to position [1605, 0]
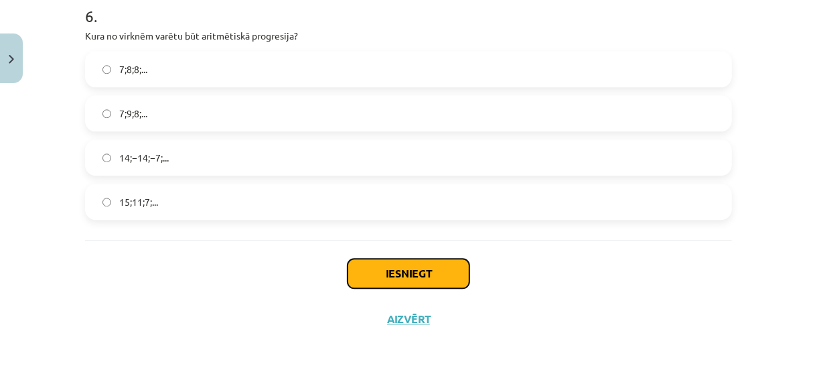
click at [418, 269] on button "Iesniegt" at bounding box center [409, 273] width 122 height 29
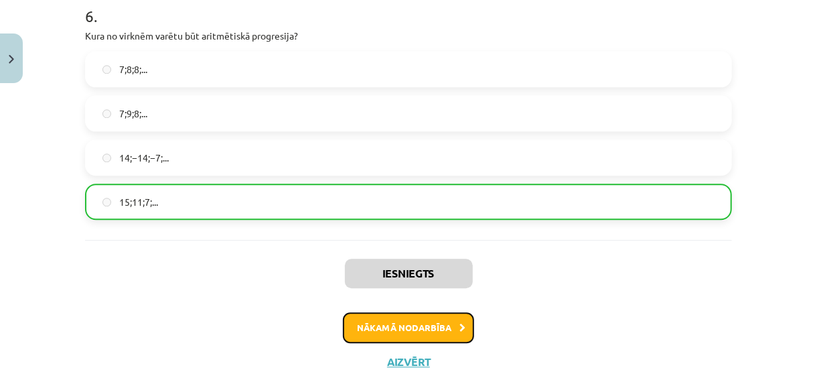
click at [412, 332] on button "Nākamā nodarbība" at bounding box center [408, 327] width 131 height 31
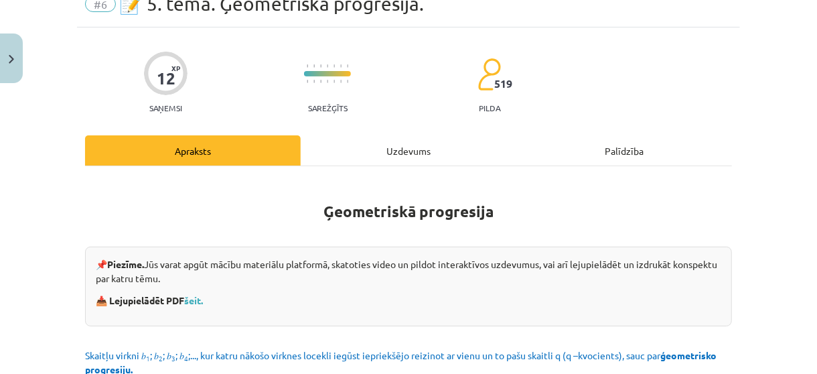
scroll to position [34, 0]
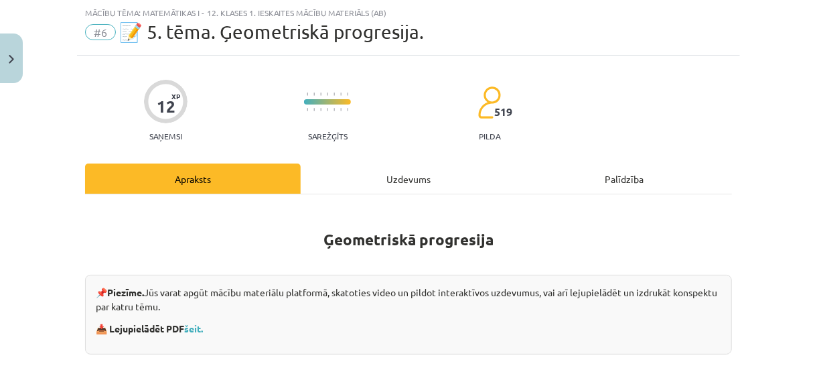
click at [374, 170] on div "Uzdevums" at bounding box center [409, 178] width 216 height 30
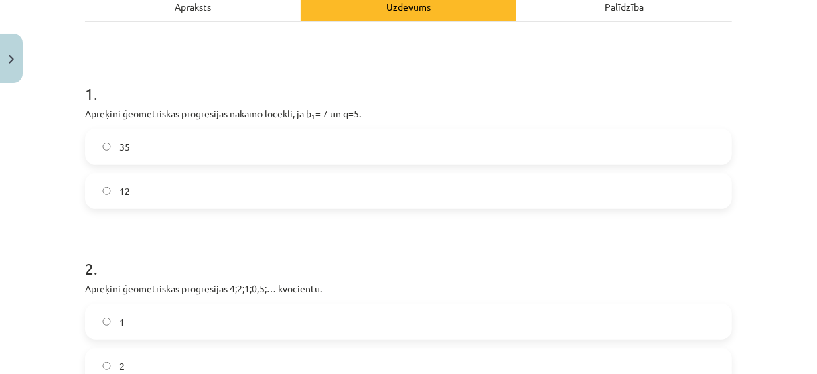
scroll to position [216, 0]
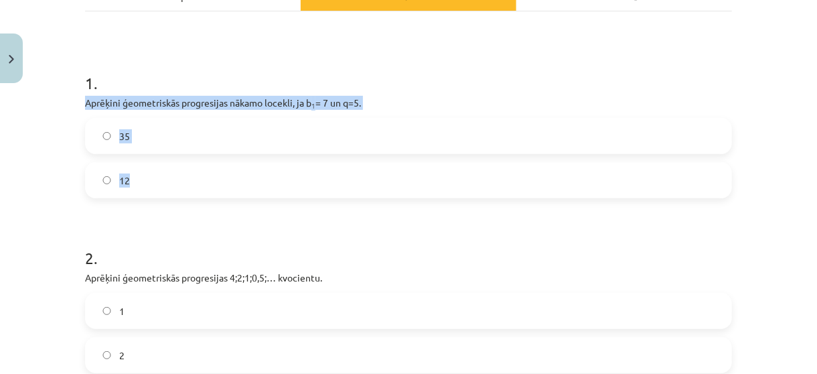
drag, startPoint x: 76, startPoint y: 100, endPoint x: 253, endPoint y: 184, distance: 195.1
click at [253, 184] on div "12 XP Saņemsi Sarežģīts 519 pilda Apraksts Uzdevums Palīdzība 1 . Aprēķini ģeom…" at bounding box center [408, 360] width 663 height 974
copy div "Aprēķini ģeometriskās progresijas nākamo locekli, ja b 1 = 7 un q=5. 35 12"
drag, startPoint x: 198, startPoint y: 78, endPoint x: 142, endPoint y: 141, distance: 84.0
click at [142, 141] on div "1 . Aprēķini ģeometriskās progresijas nākamo locekli, ja b 1 = 7 un q=5. 35 12" at bounding box center [408, 124] width 647 height 148
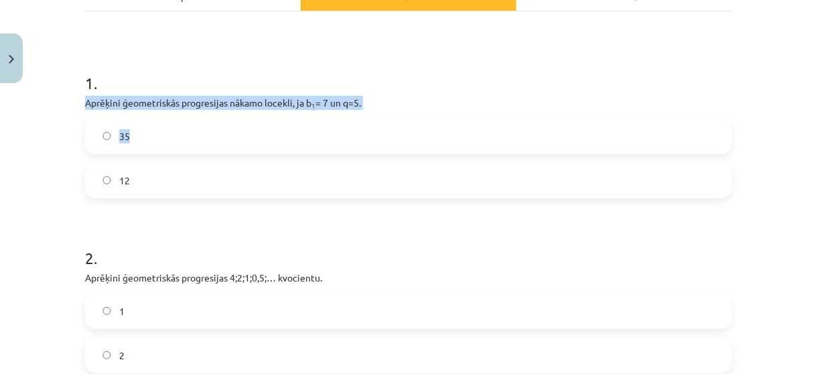
click at [142, 141] on label "35" at bounding box center [408, 136] width 645 height 34
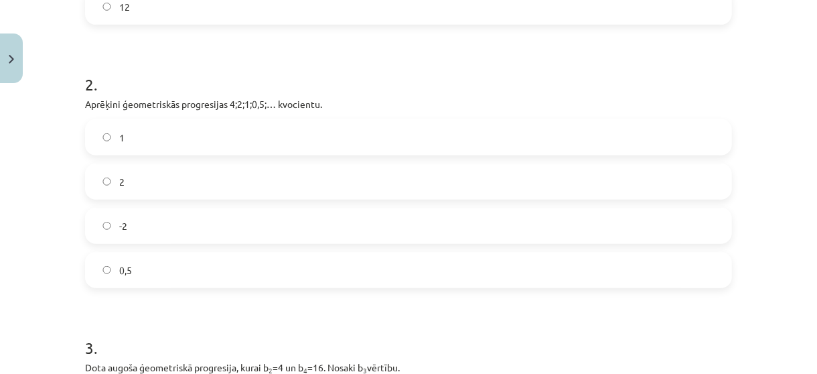
scroll to position [401, 0]
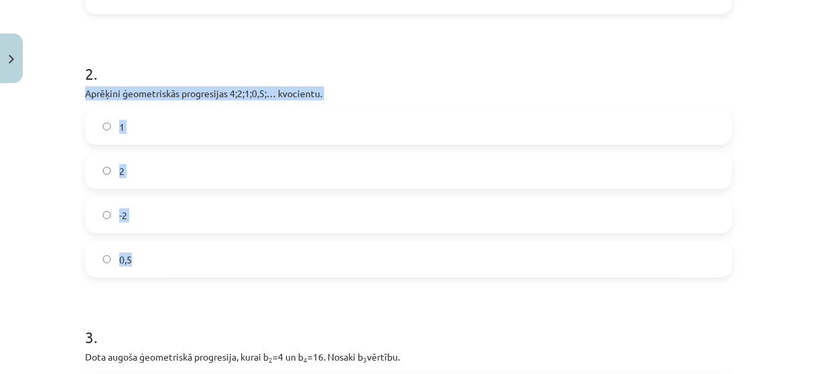
drag, startPoint x: 71, startPoint y: 89, endPoint x: 166, endPoint y: 251, distance: 187.4
click at [166, 251] on div "Mācību tēma: Matemātikas i - 12. klases 1. ieskaites mācību materiāls (ab) #6 📝…" at bounding box center [408, 187] width 817 height 374
copy div "Aprēķini ģeometriskās progresijas 4;2;1;0,5;… kvocientu. 1 2 -2 0,5"
click at [149, 256] on label "0,5" at bounding box center [408, 260] width 645 height 34
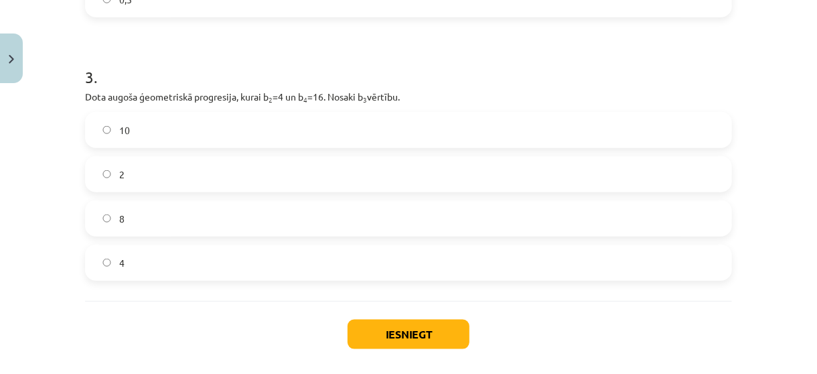
scroll to position [667, 0]
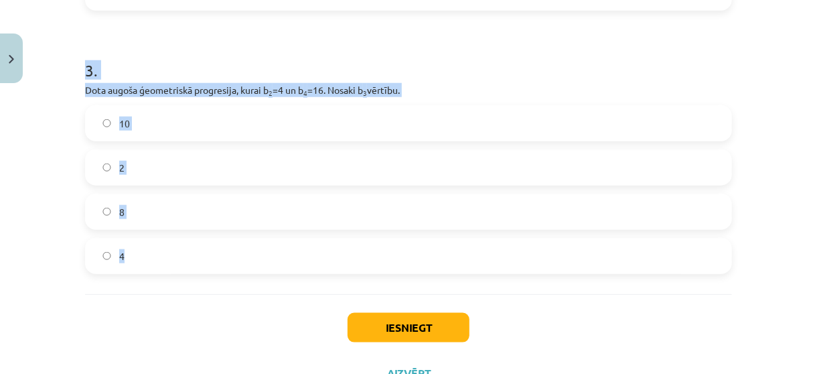
drag, startPoint x: 74, startPoint y: 64, endPoint x: 178, endPoint y: 259, distance: 221.5
copy div "3 . Dota augoša ģeometriskā progresija, kurai b 2 =4 un b 4 =16. Nosaki b 3 vēr…"
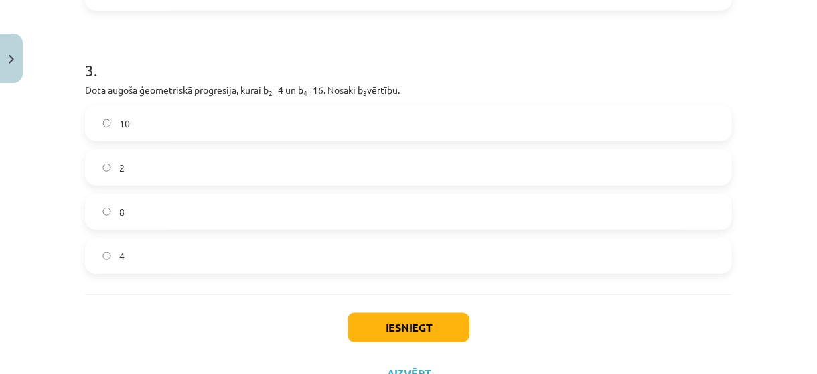
click at [125, 302] on div "Iesniegt Aizvērt" at bounding box center [408, 341] width 647 height 94
click at [480, 61] on h1 "3 ." at bounding box center [408, 59] width 647 height 42
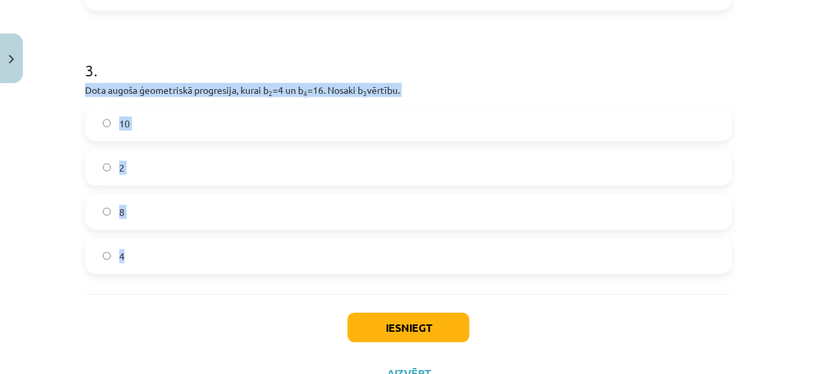
drag, startPoint x: 76, startPoint y: 86, endPoint x: 170, endPoint y: 244, distance: 183.9
copy div "Dota augoša ģeometriskā progresija, kurai b 2 =4 un b 4 =16. Nosaki b 3 vērtību…"
click at [142, 202] on label "8" at bounding box center [408, 212] width 645 height 34
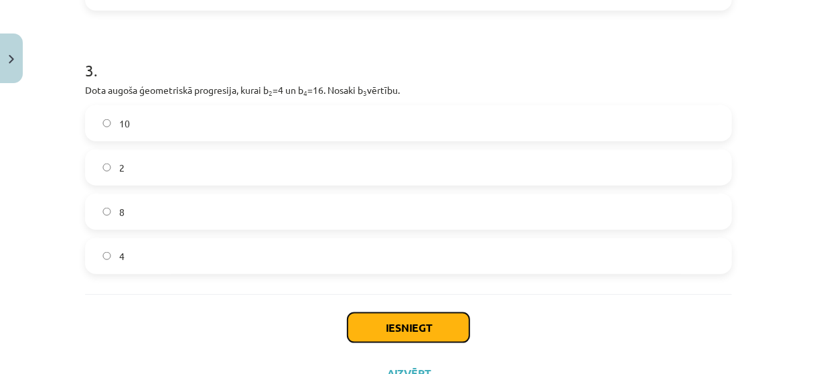
click at [383, 329] on button "Iesniegt" at bounding box center [409, 327] width 122 height 29
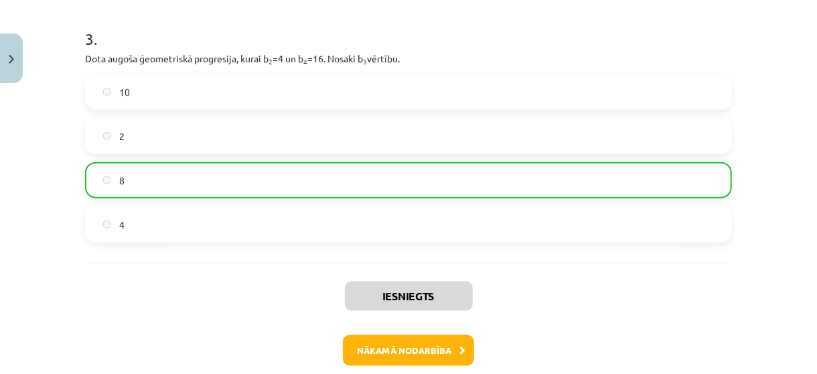
scroll to position [700, 0]
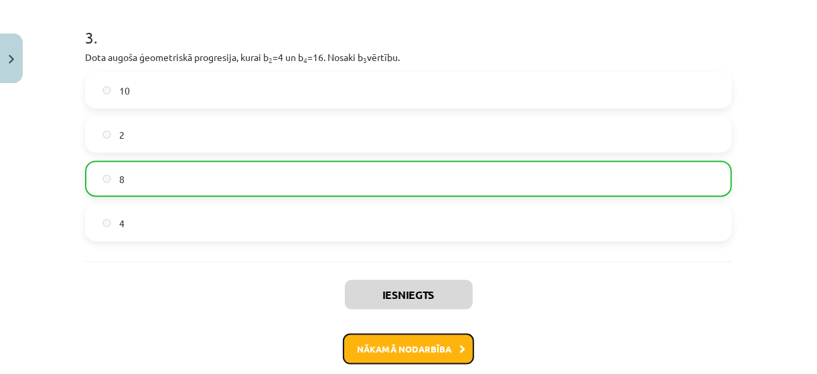
click at [440, 346] on button "Nākamā nodarbība" at bounding box center [408, 349] width 131 height 31
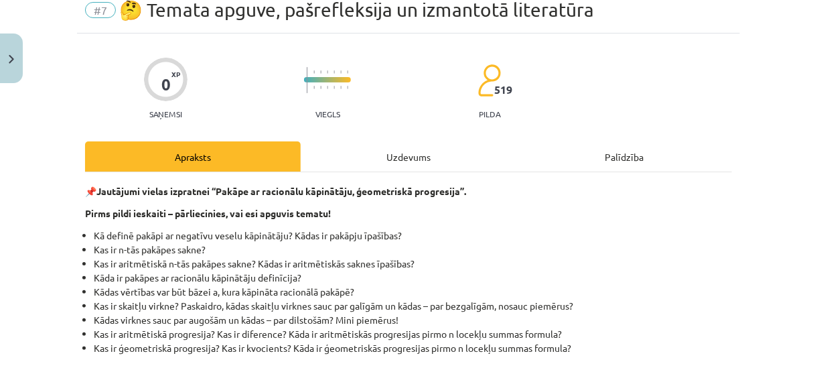
scroll to position [34, 0]
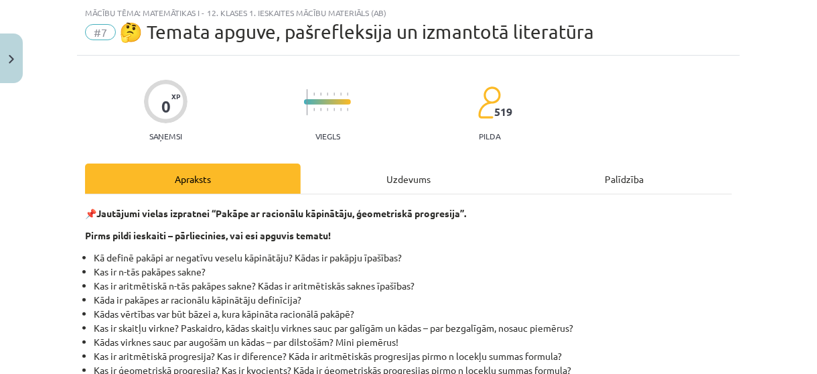
click at [401, 169] on div "Uzdevums" at bounding box center [409, 178] width 216 height 30
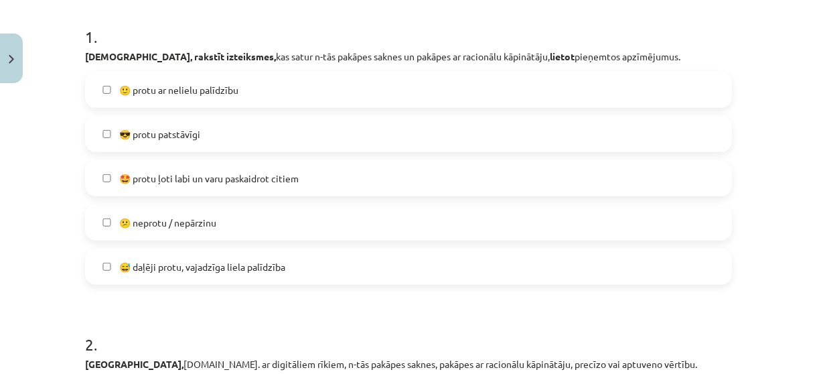
scroll to position [265, 0]
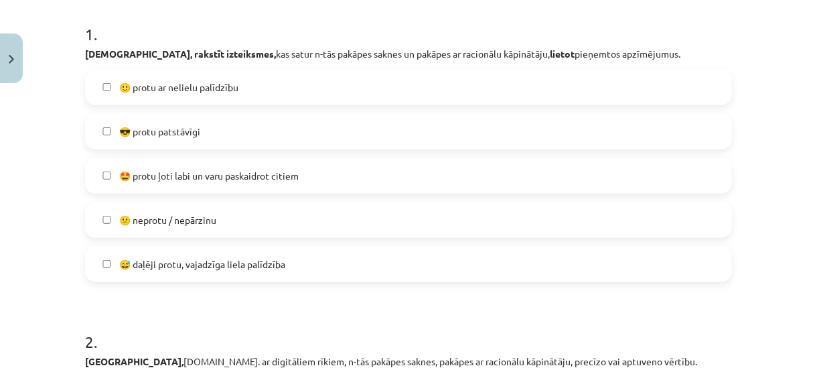
click at [452, 82] on label "🙂 protu ar nelielu palīdzību" at bounding box center [408, 87] width 645 height 34
click at [429, 265] on label "😅 daļēji protu, vajadzīga liela palīdzība" at bounding box center [408, 264] width 645 height 34
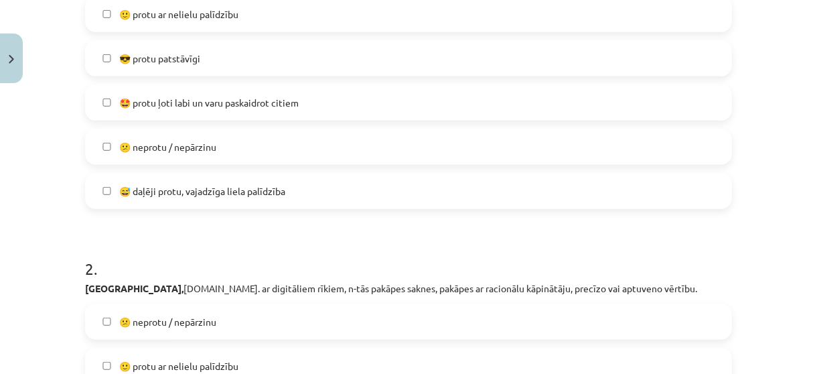
scroll to position [341, 0]
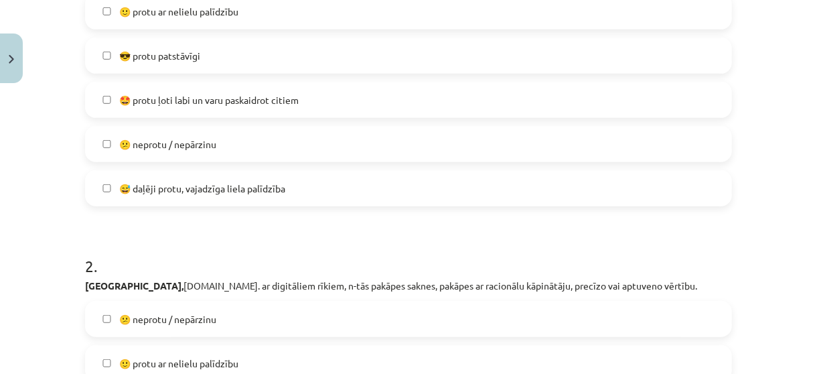
click at [545, 181] on label "😅 daļēji protu, vajadzīga liela palīdzība" at bounding box center [408, 189] width 645 height 34
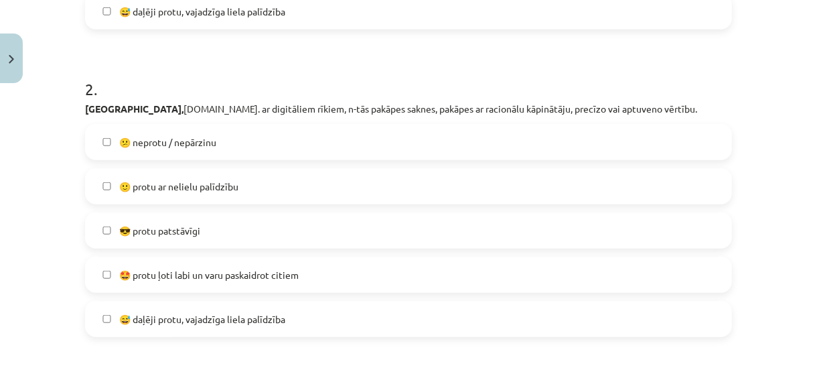
scroll to position [566, 0]
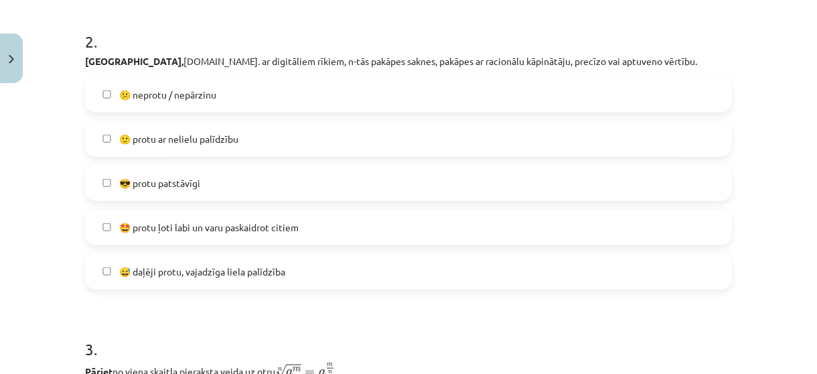
click at [440, 127] on label "🙂 protu ar nelielu palīdzību" at bounding box center [408, 139] width 645 height 34
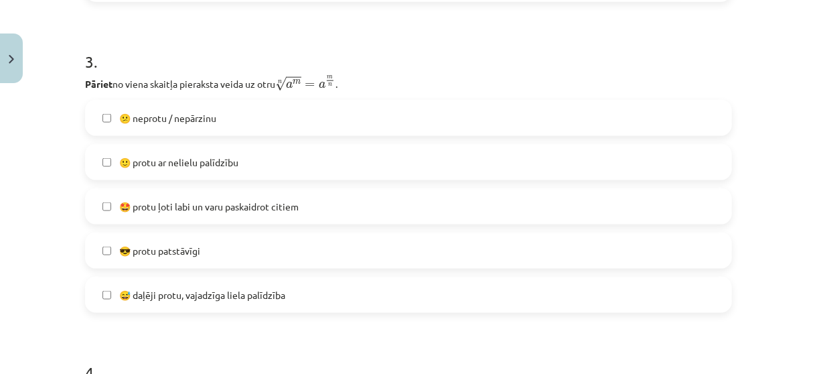
scroll to position [858, 0]
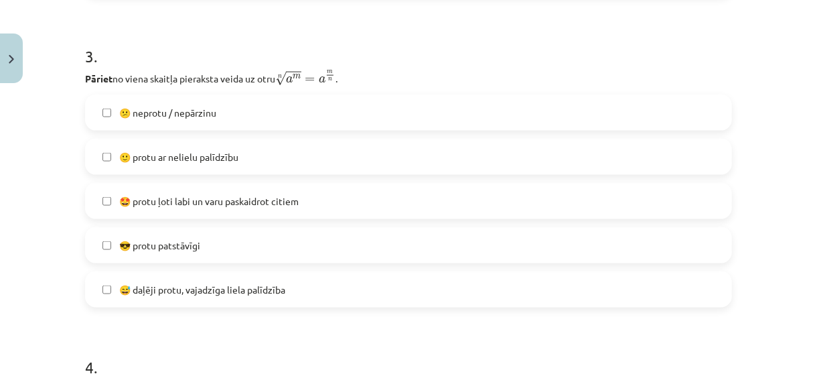
click at [421, 151] on label "🙂 protu ar nelielu palīdzību" at bounding box center [408, 157] width 645 height 34
click at [330, 275] on label "😅 daļēji protu, vajadzīga liela palīdzība" at bounding box center [408, 290] width 645 height 34
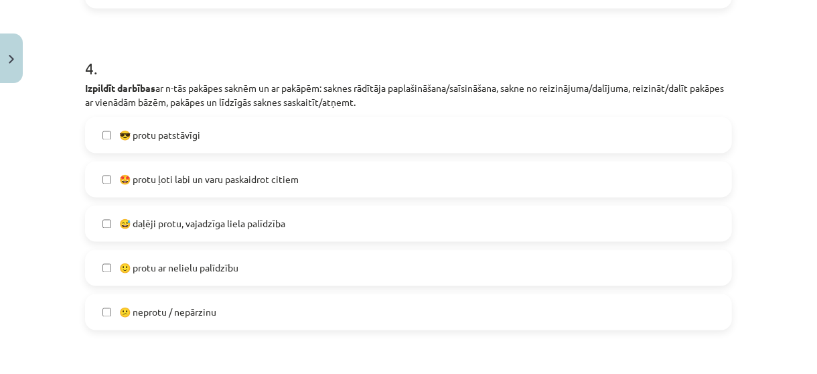
scroll to position [1183, 0]
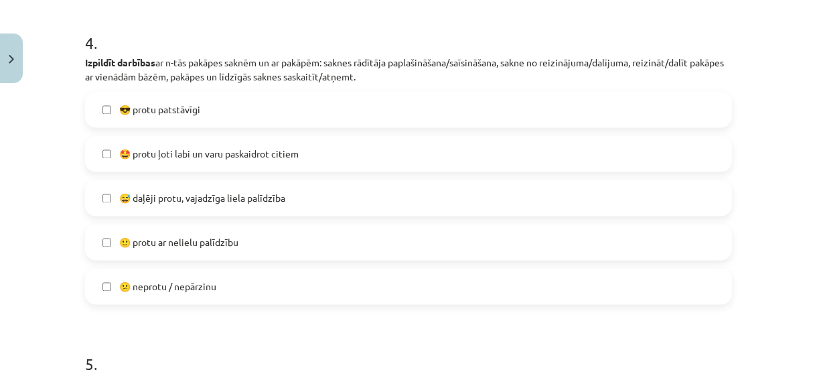
click at [430, 137] on label "🤩 protu ļoti labi un varu paskaidrot citiem" at bounding box center [408, 154] width 645 height 34
drag, startPoint x: 430, startPoint y: 137, endPoint x: 402, endPoint y: 181, distance: 51.5
click at [402, 181] on div "😎 protu patstāvīgi  🤩 protu ļoti labi un varu paskaidrot citiem 😅 daļēji protu,…" at bounding box center [408, 198] width 647 height 213
click at [402, 182] on label "😅 daļēji protu, vajadzīga liela palīdzība" at bounding box center [408, 199] width 645 height 34
click at [382, 148] on label "🤩 protu ļoti labi un varu paskaidrot citiem" at bounding box center [408, 154] width 645 height 34
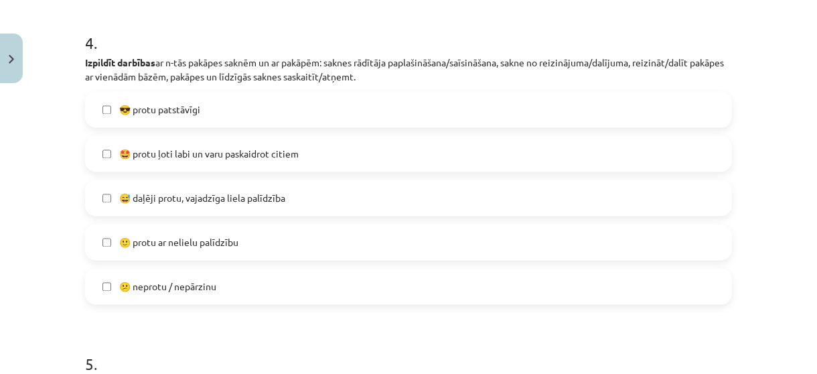
click at [317, 239] on label "🙂 protu ar nelielu palīdzību" at bounding box center [408, 243] width 645 height 34
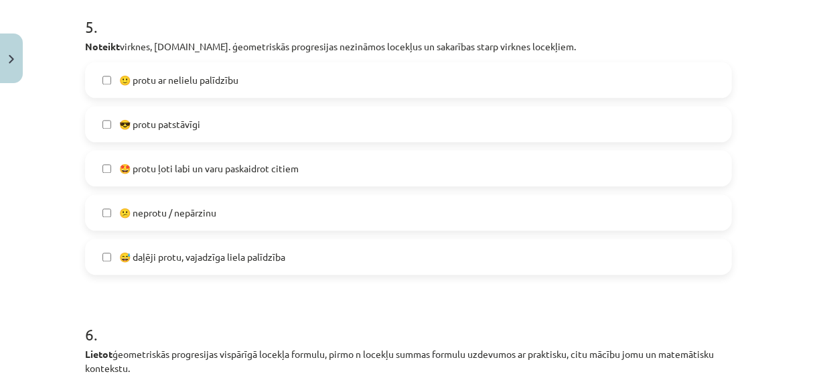
scroll to position [1534, 0]
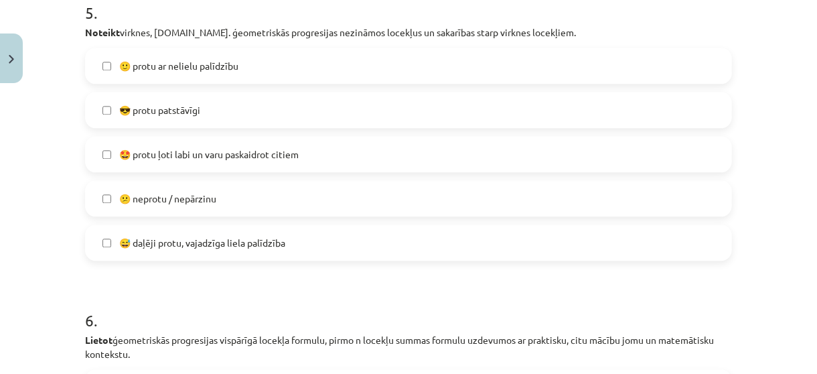
click at [393, 72] on label "🙂 protu ar nelielu palīdzību" at bounding box center [408, 66] width 645 height 34
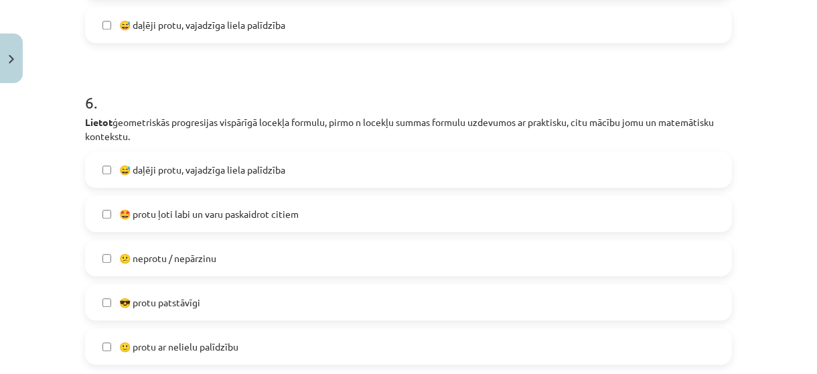
scroll to position [1813, 0]
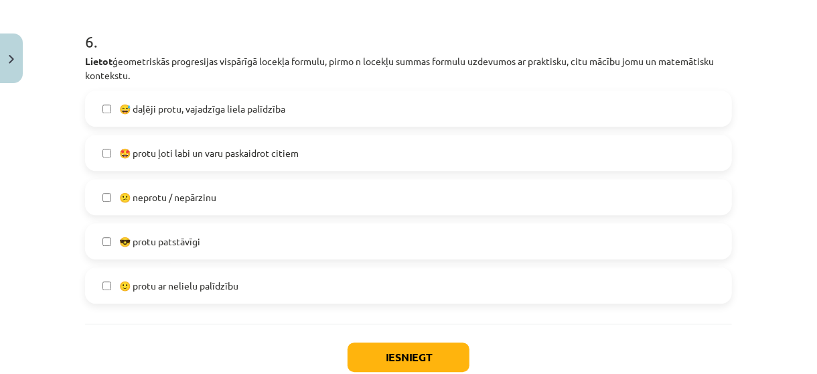
click at [326, 283] on label "🙂 protu ar nelielu palīdzību" at bounding box center [408, 286] width 645 height 34
click at [344, 111] on label "😅 daļēji protu, vajadzīga liela palīdzība" at bounding box center [408, 109] width 645 height 34
click at [375, 359] on button "Iesniegt" at bounding box center [409, 356] width 122 height 29
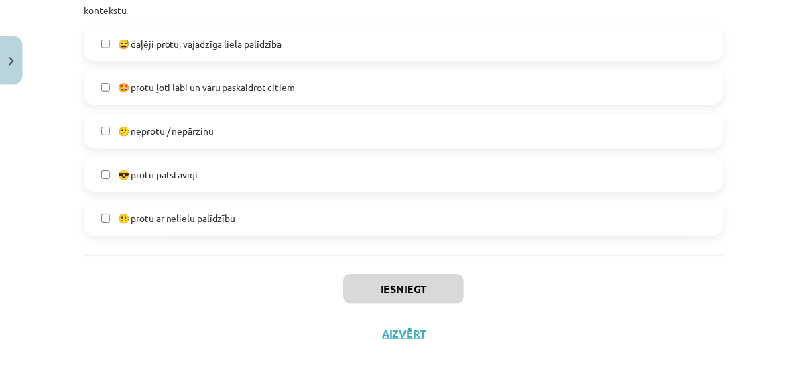
scroll to position [1897, 0]
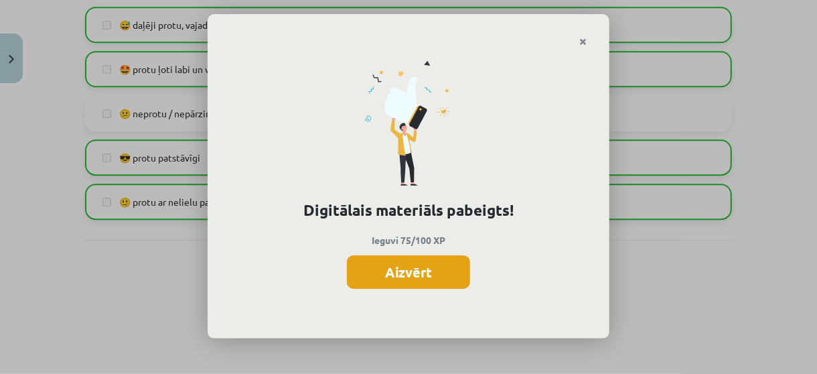
click at [411, 271] on button "Aizvērt" at bounding box center [408, 272] width 123 height 34
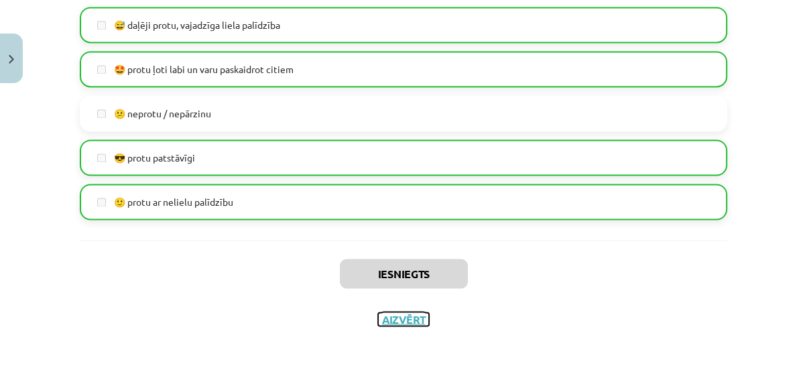
click at [395, 314] on button "Aizvērt" at bounding box center [403, 318] width 51 height 13
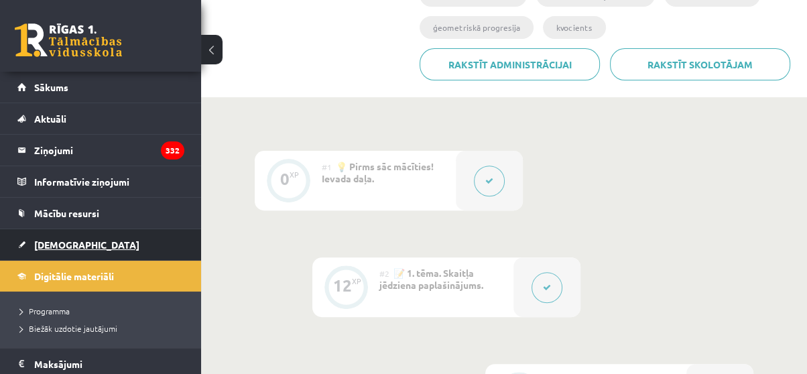
click at [85, 249] on link "[DEMOGRAPHIC_DATA]" at bounding box center [100, 244] width 167 height 31
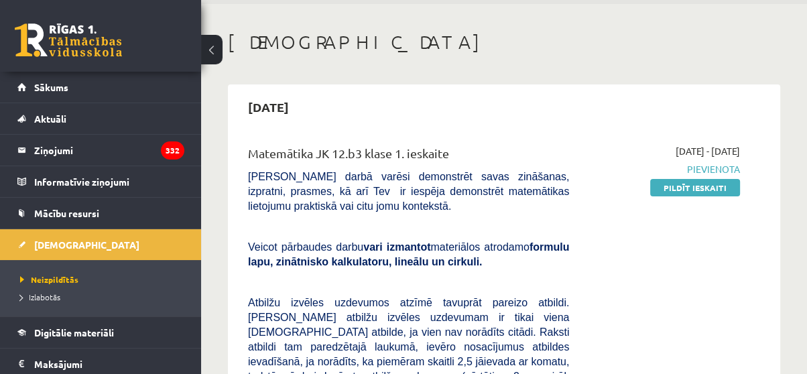
scroll to position [36, 0]
